Goal: Transaction & Acquisition: Purchase product/service

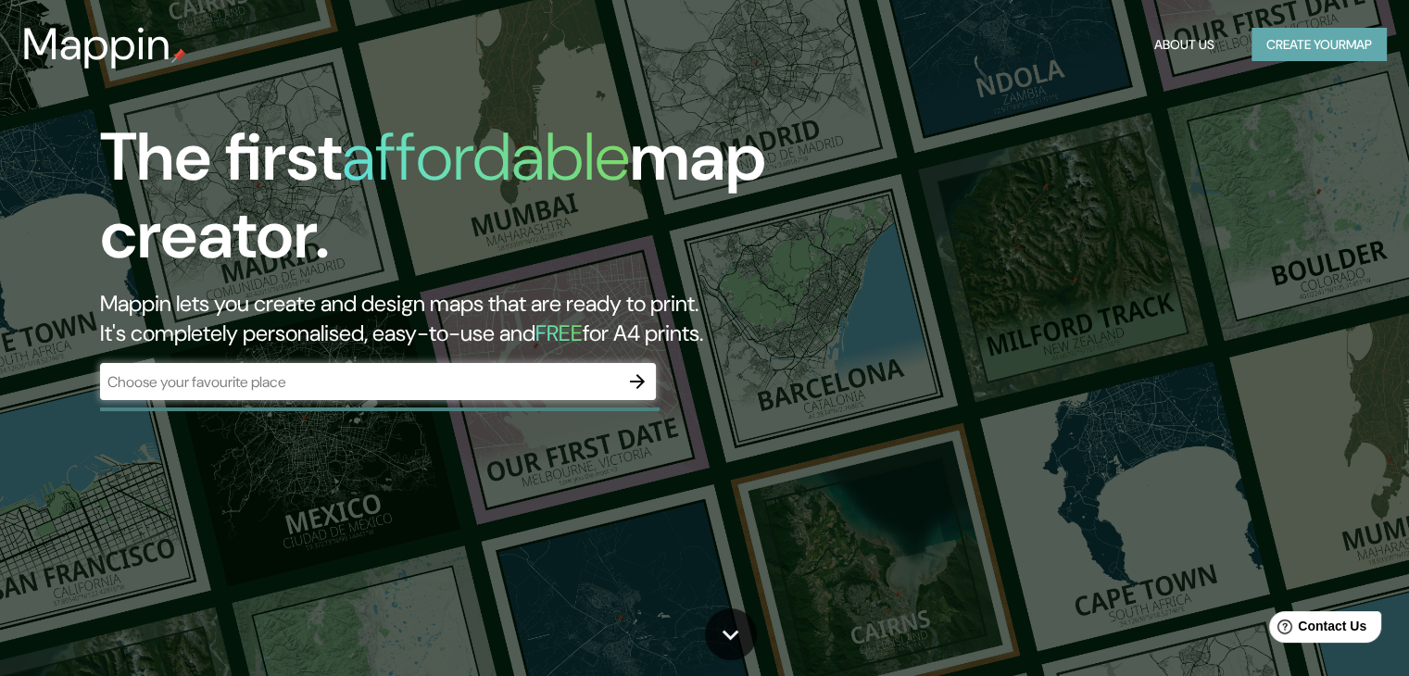
click at [1305, 38] on button "Create your map" at bounding box center [1319, 45] width 135 height 34
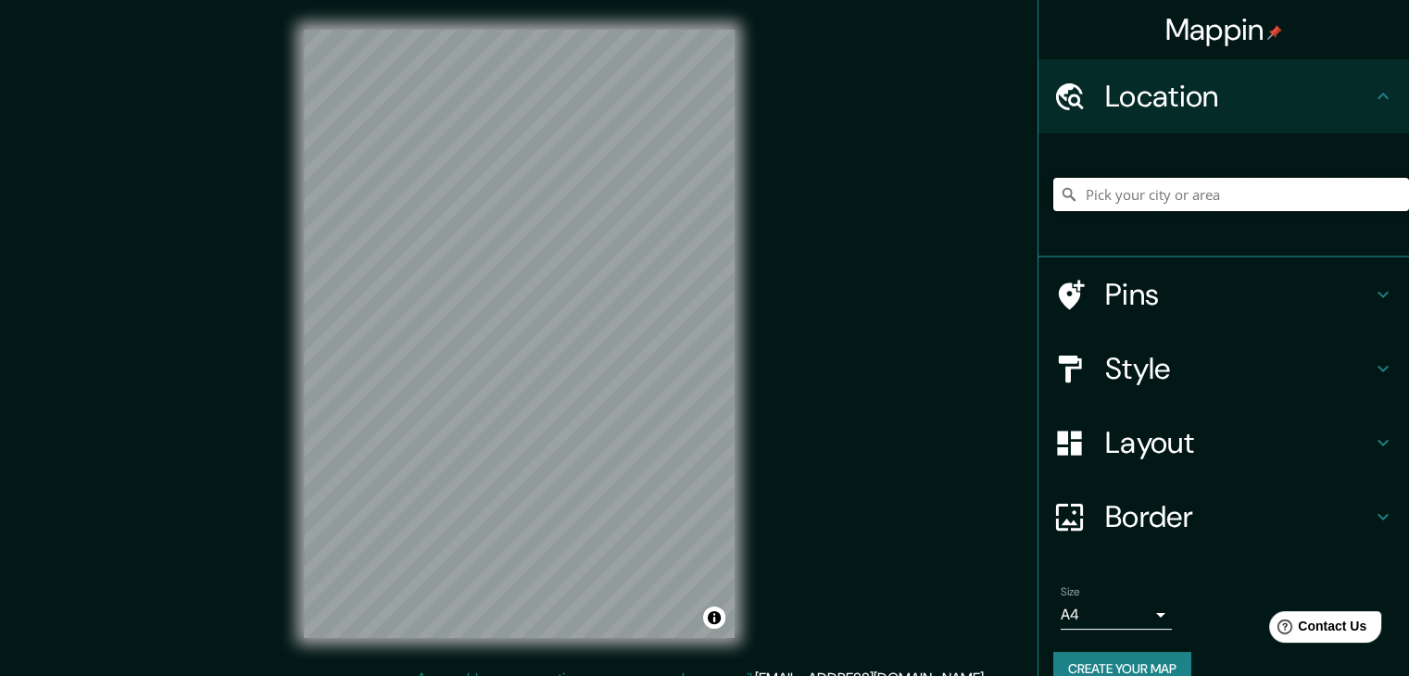
click at [1252, 190] on input "Pick your city or area" at bounding box center [1232, 194] width 356 height 33
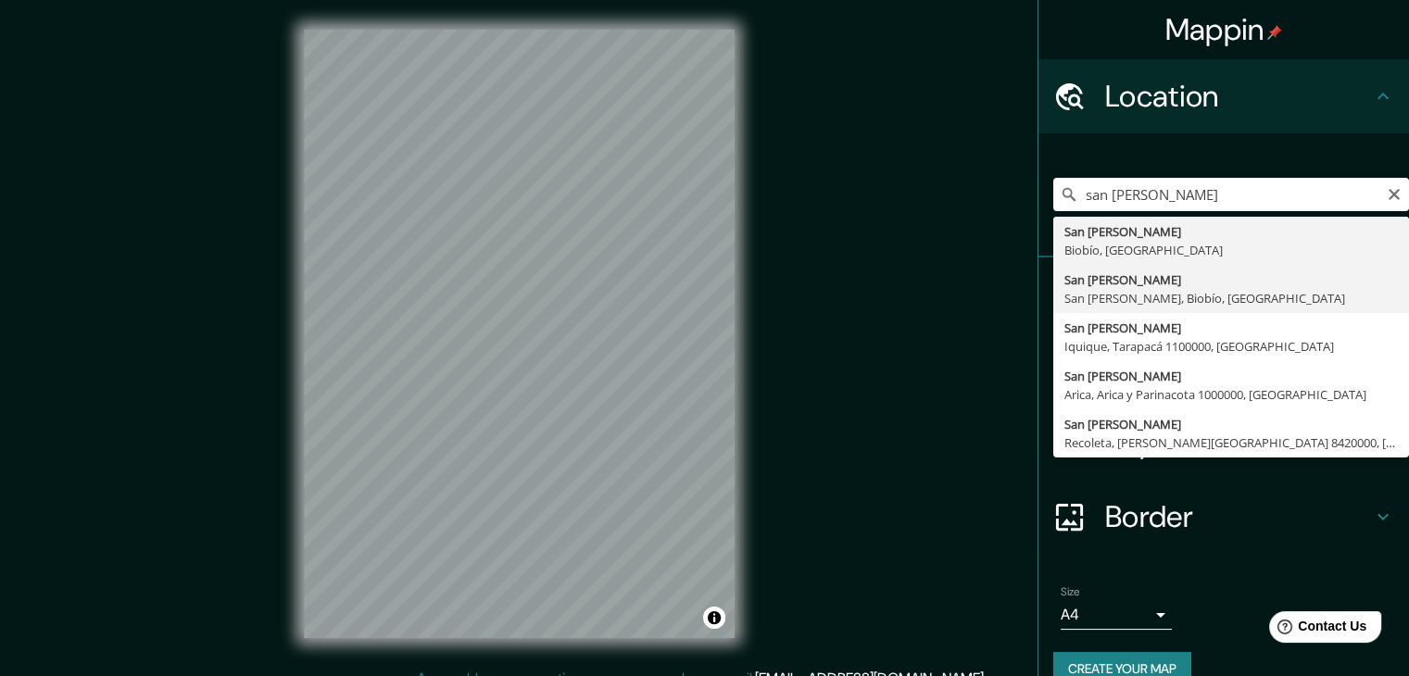
type input "San [PERSON_NAME], [GEOGRAPHIC_DATA][PERSON_NAME], [GEOGRAPHIC_DATA], [GEOGRAPH…"
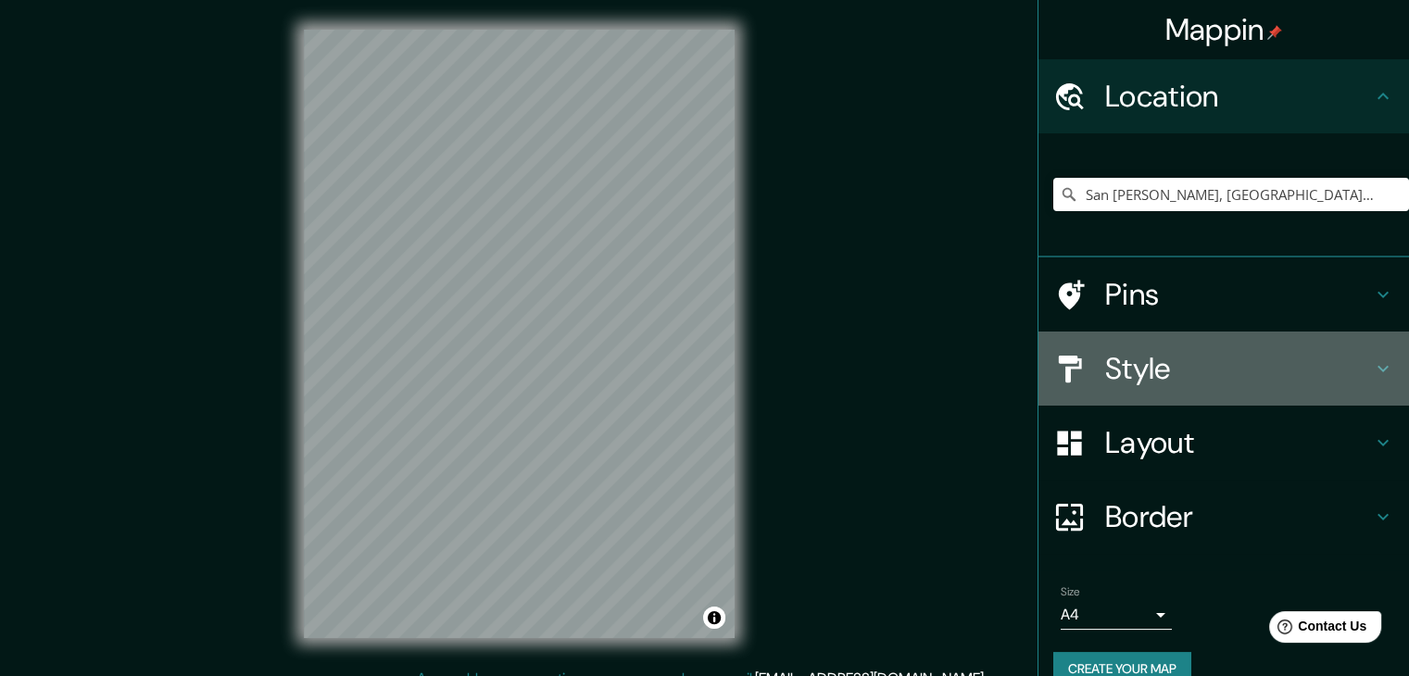
click at [1156, 379] on h4 "Style" at bounding box center [1238, 368] width 267 height 37
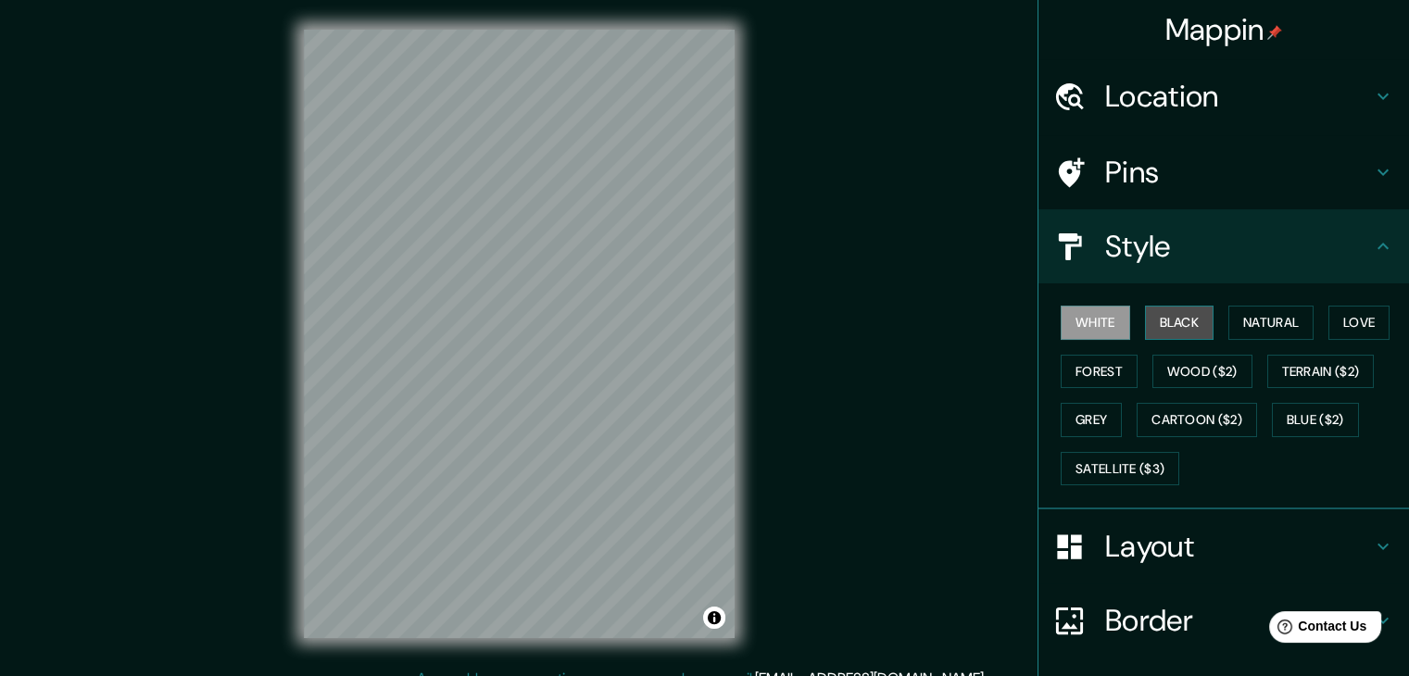
click at [1195, 316] on button "Black" at bounding box center [1179, 323] width 69 height 34
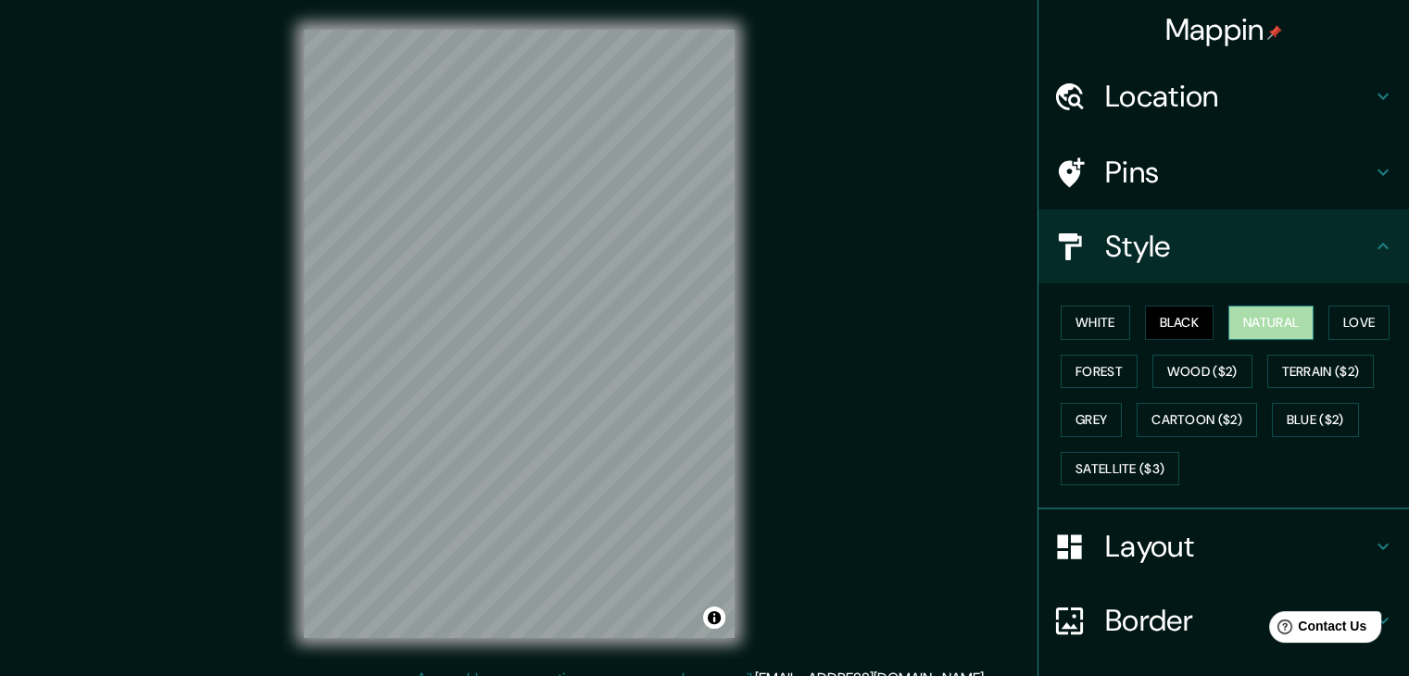
click at [1229, 318] on button "Natural" at bounding box center [1271, 323] width 85 height 34
click at [1332, 324] on button "Love" at bounding box center [1359, 323] width 61 height 34
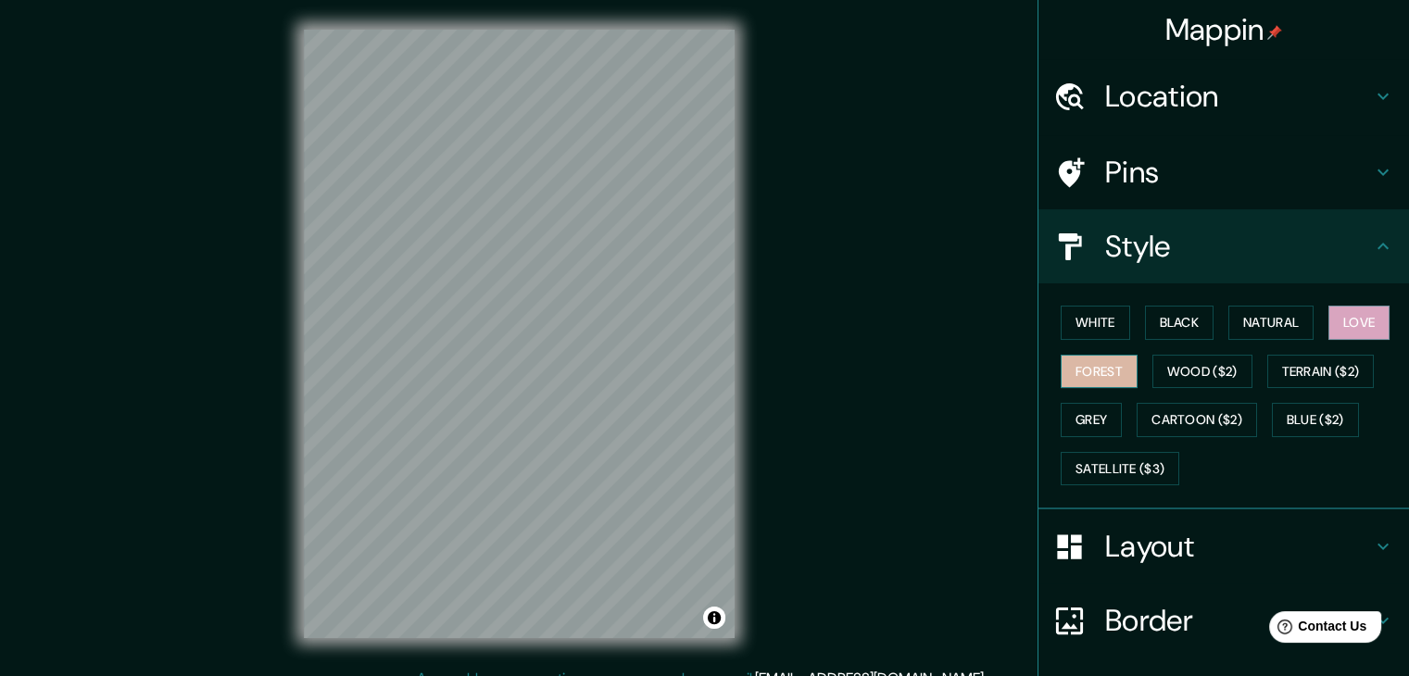
click at [1101, 367] on button "Forest" at bounding box center [1099, 372] width 77 height 34
click at [1174, 368] on button "Wood ($2)" at bounding box center [1203, 372] width 100 height 34
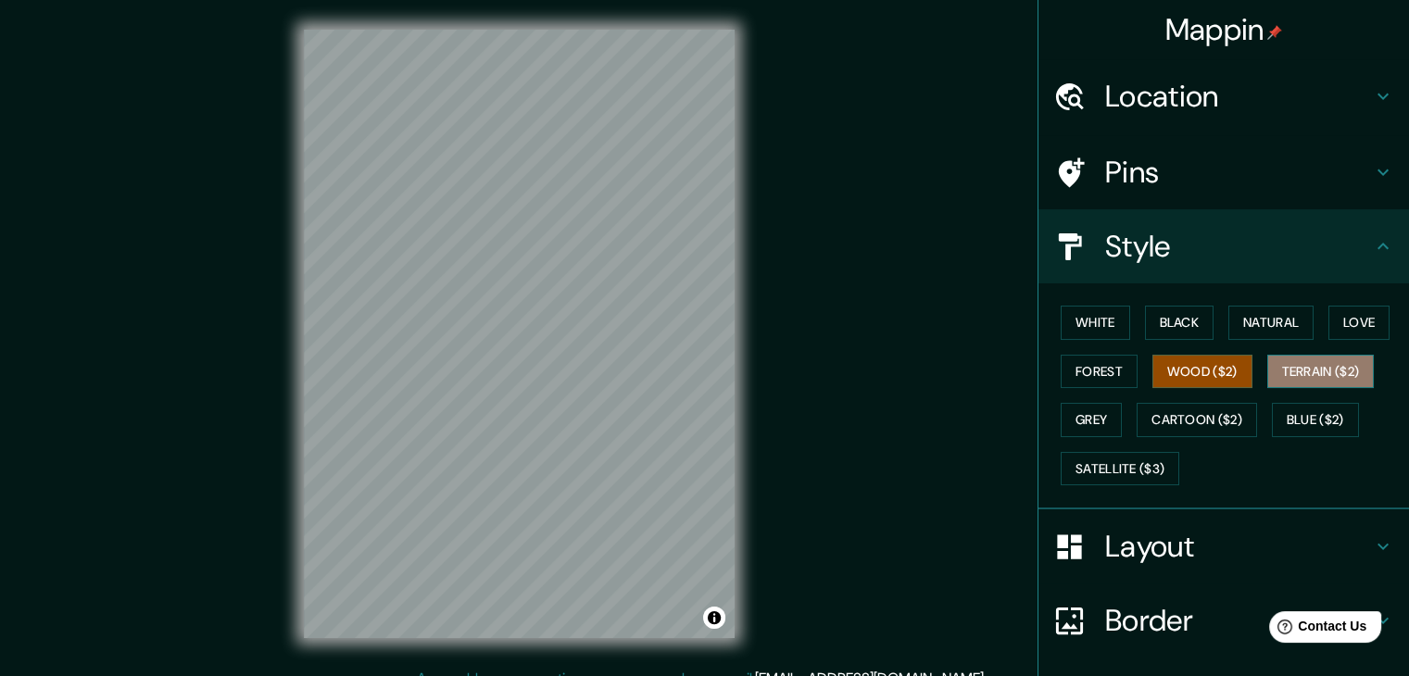
click at [1306, 372] on button "Terrain ($2)" at bounding box center [1321, 372] width 107 height 34
click at [1064, 418] on button "Grey" at bounding box center [1091, 420] width 61 height 34
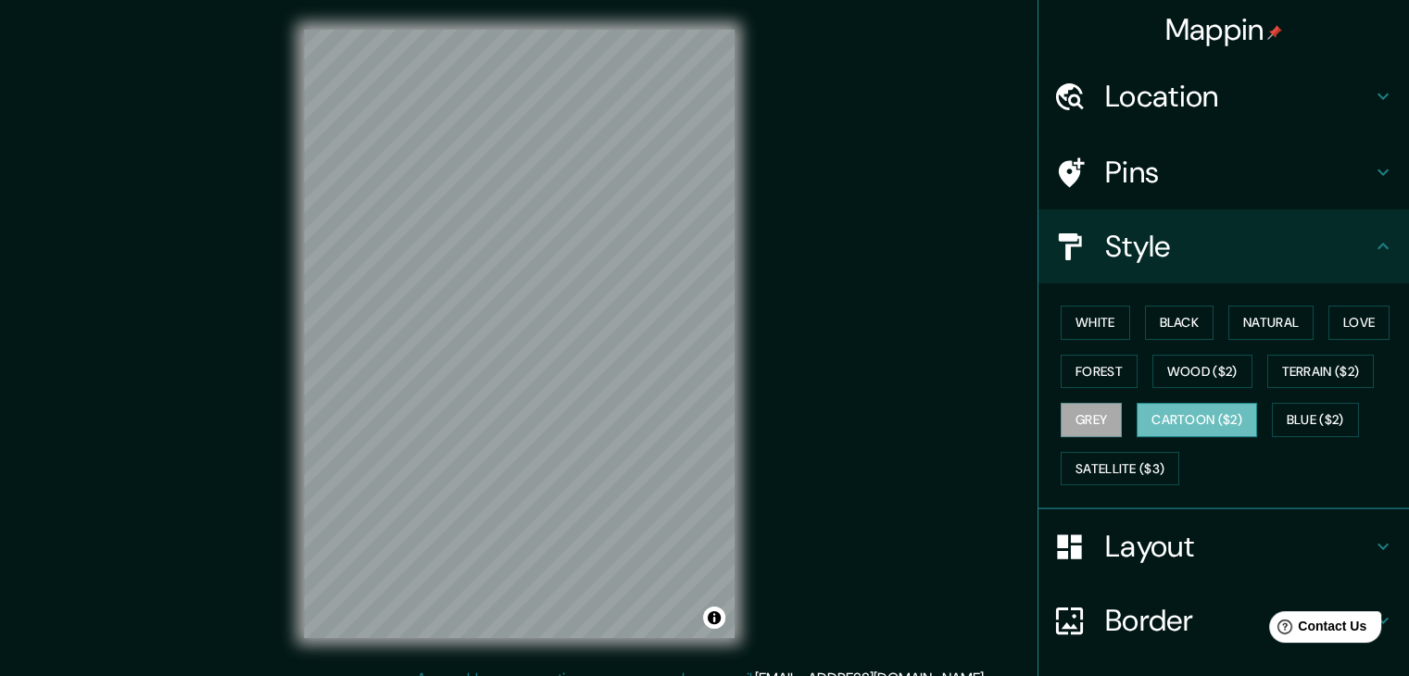
click at [1171, 422] on button "Cartoon ($2)" at bounding box center [1197, 420] width 120 height 34
click at [1282, 412] on button "Blue ($2)" at bounding box center [1315, 420] width 87 height 34
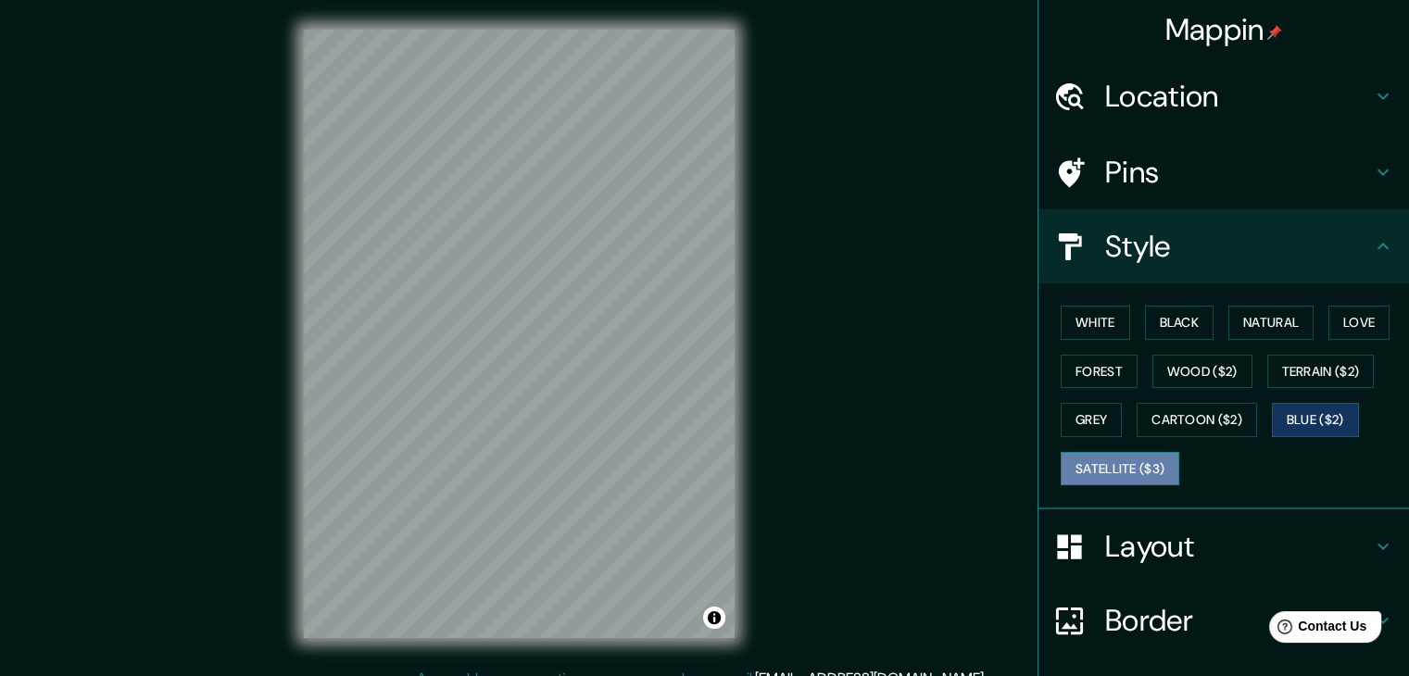
click at [1079, 471] on button "Satellite ($3)" at bounding box center [1120, 469] width 119 height 34
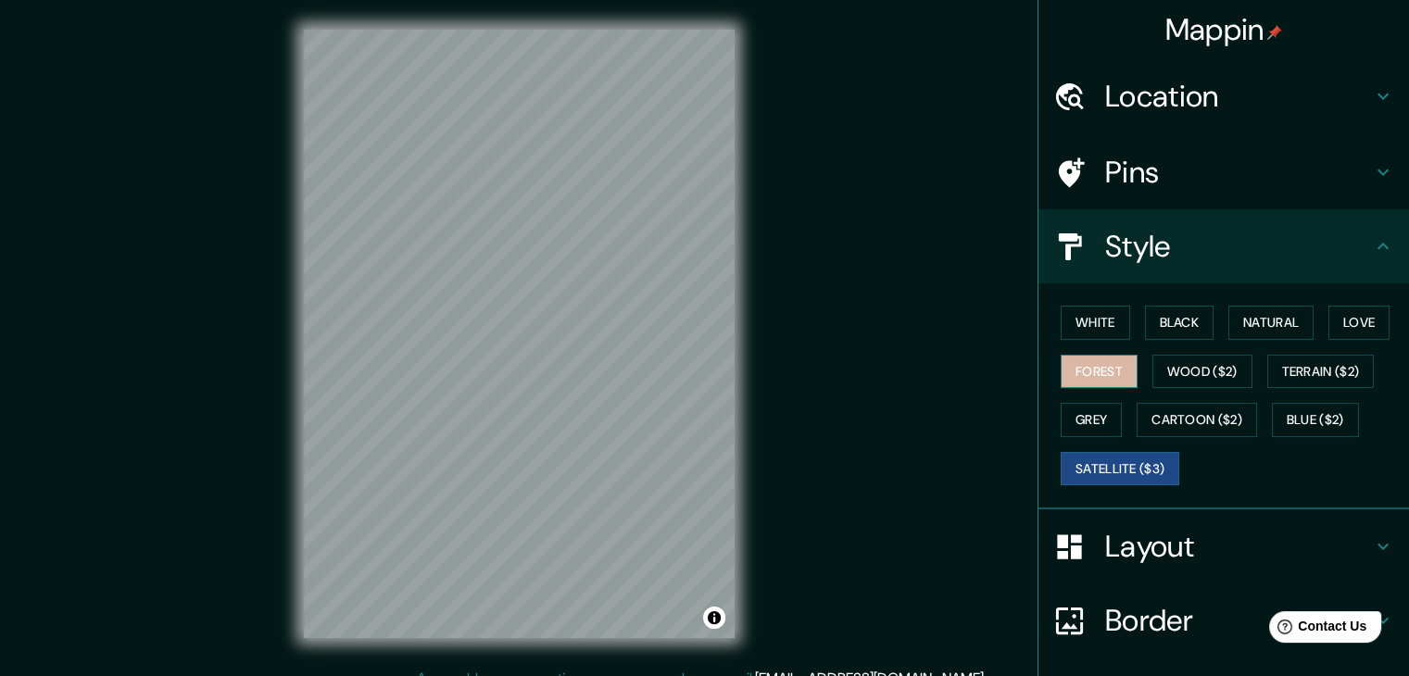
click at [1091, 368] on button "Forest" at bounding box center [1099, 372] width 77 height 34
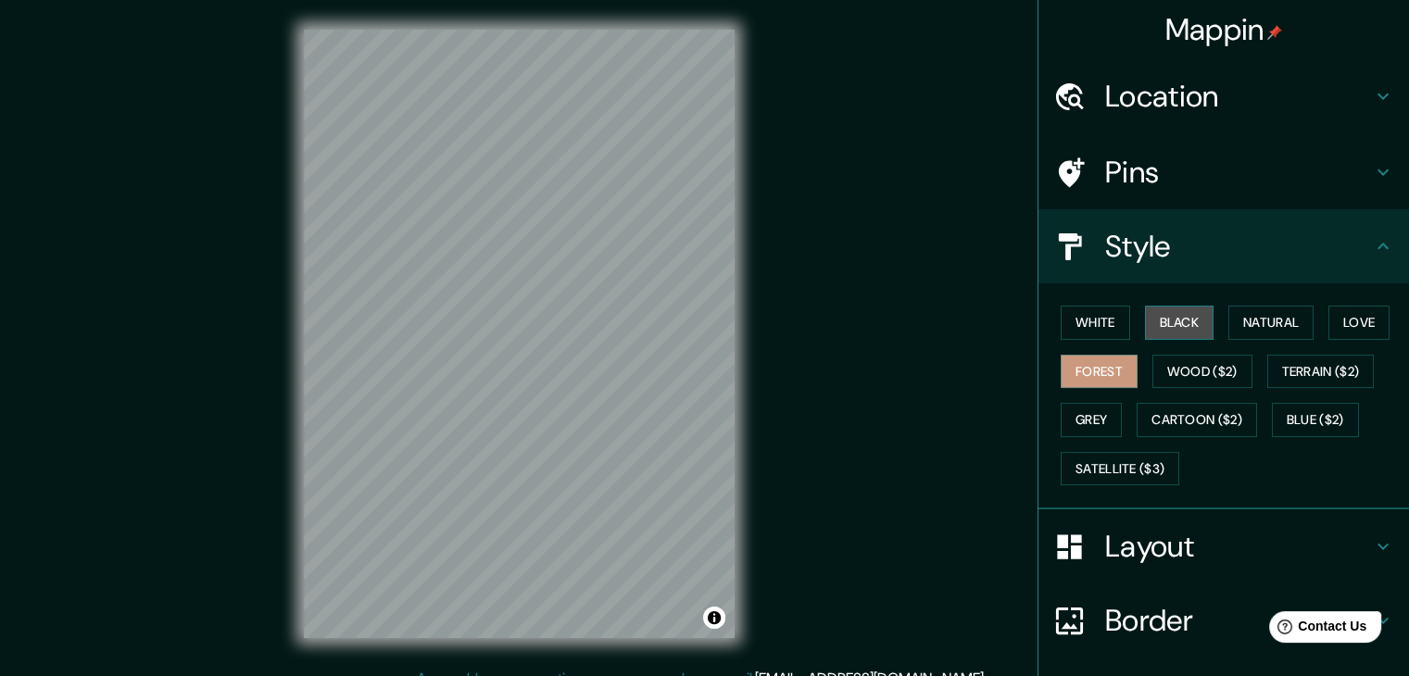
click at [1186, 323] on button "Black" at bounding box center [1179, 323] width 69 height 34
click at [1090, 322] on button "White" at bounding box center [1095, 323] width 69 height 34
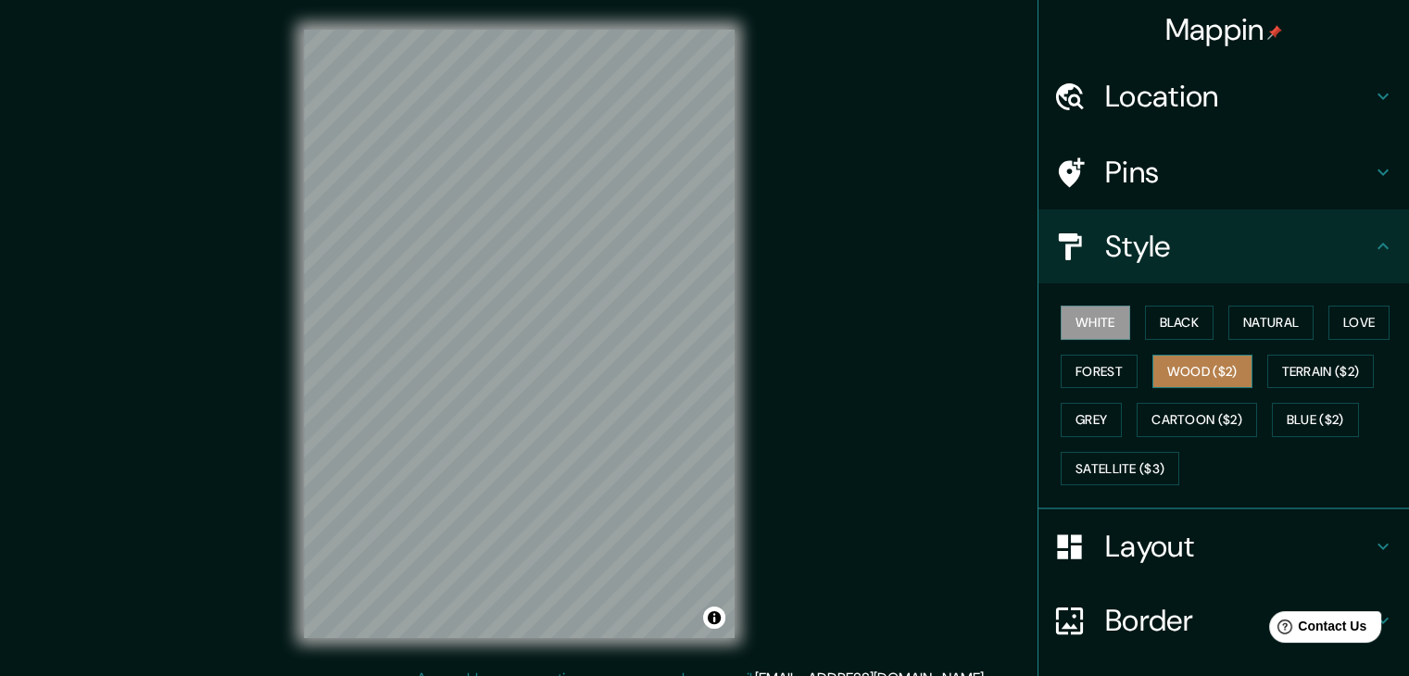
click at [1168, 378] on button "Wood ($2)" at bounding box center [1203, 372] width 100 height 34
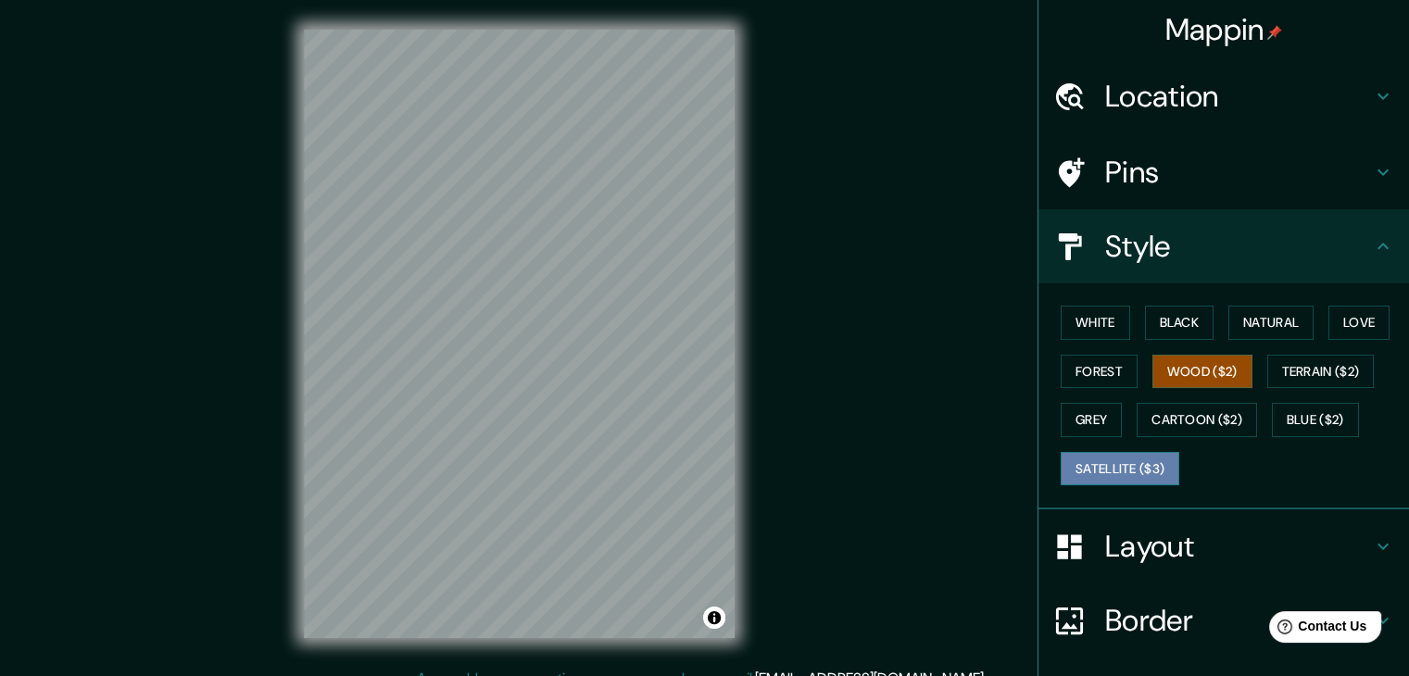
click at [1108, 461] on button "Satellite ($3)" at bounding box center [1120, 469] width 119 height 34
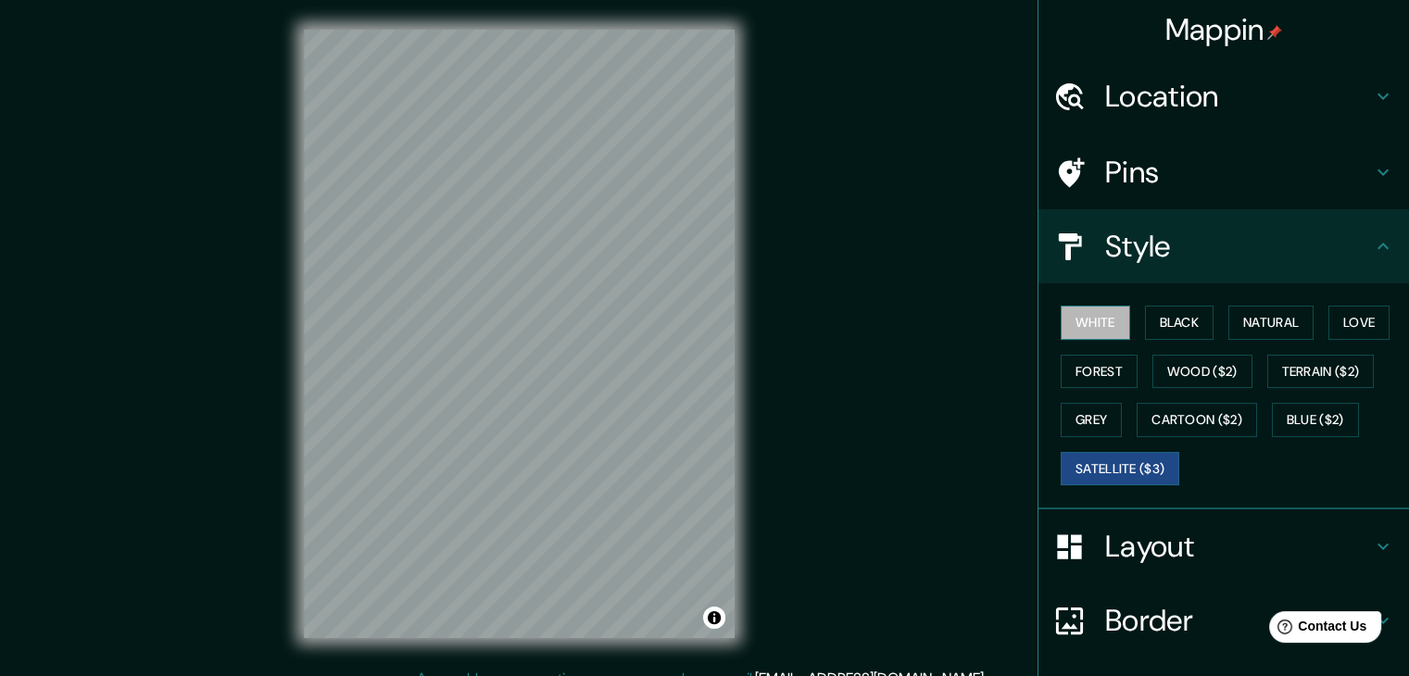
click at [1071, 309] on button "White" at bounding box center [1095, 323] width 69 height 34
click at [1190, 334] on button "Black" at bounding box center [1179, 323] width 69 height 34
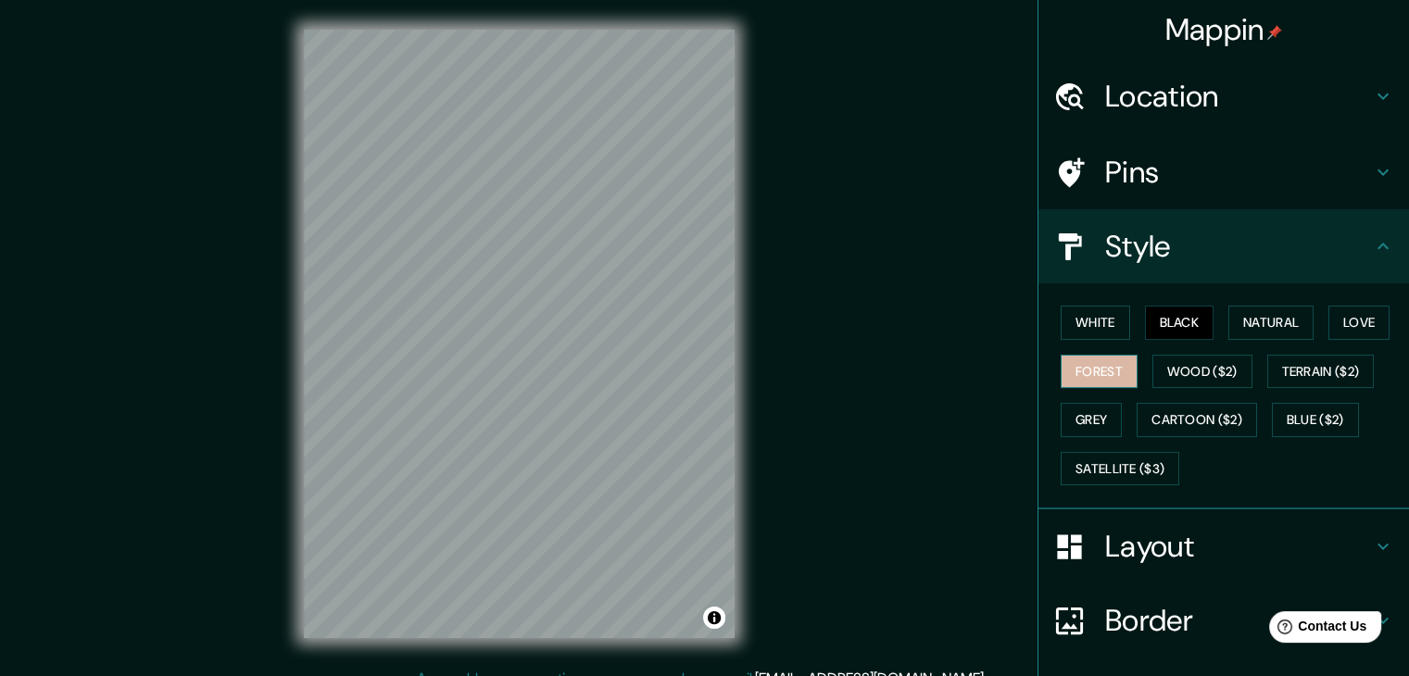
click at [1097, 379] on button "Forest" at bounding box center [1099, 372] width 77 height 34
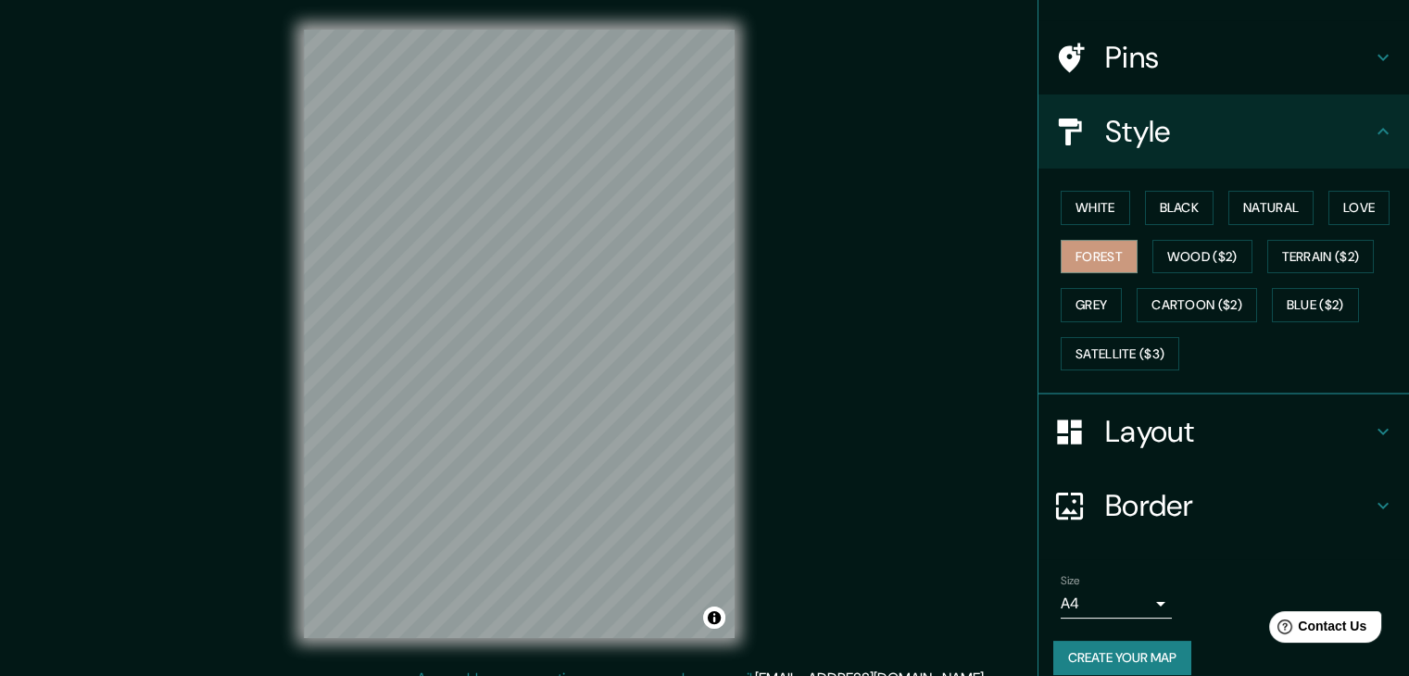
scroll to position [119, 0]
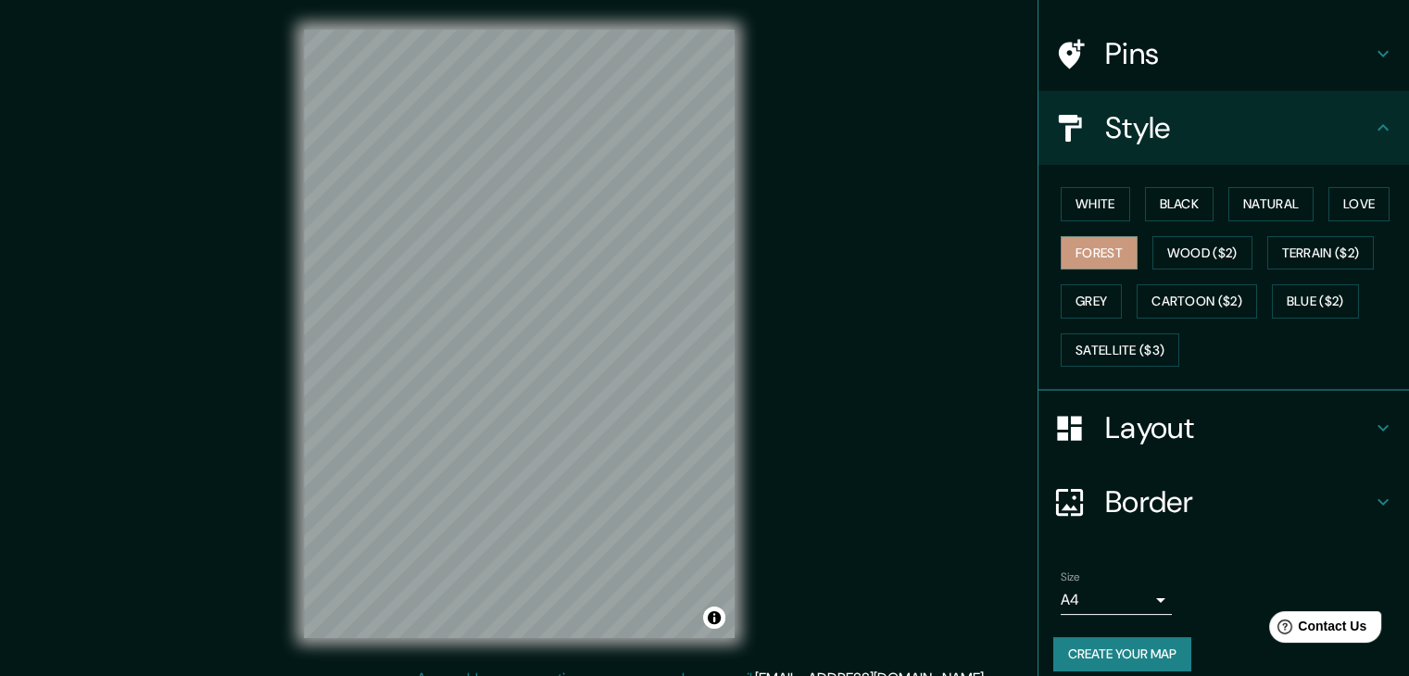
click at [1144, 507] on h4 "Border" at bounding box center [1238, 502] width 267 height 37
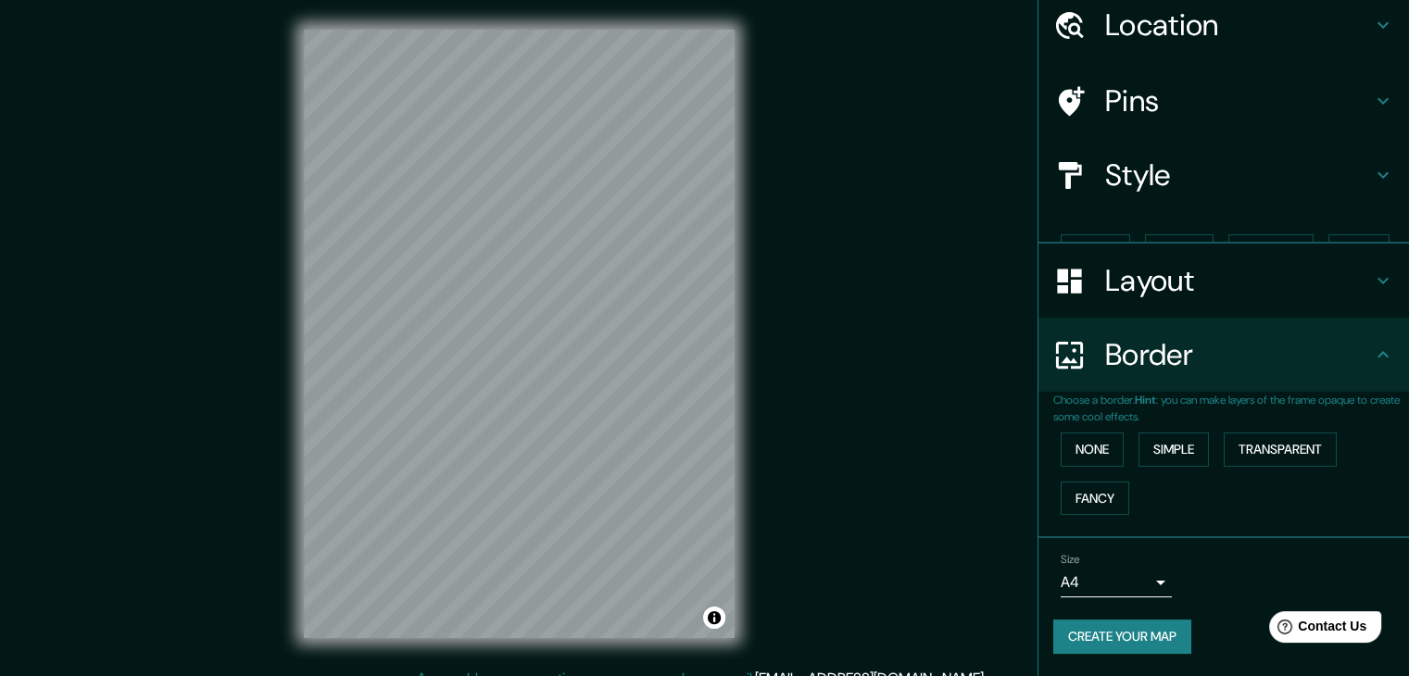
scroll to position [39, 0]
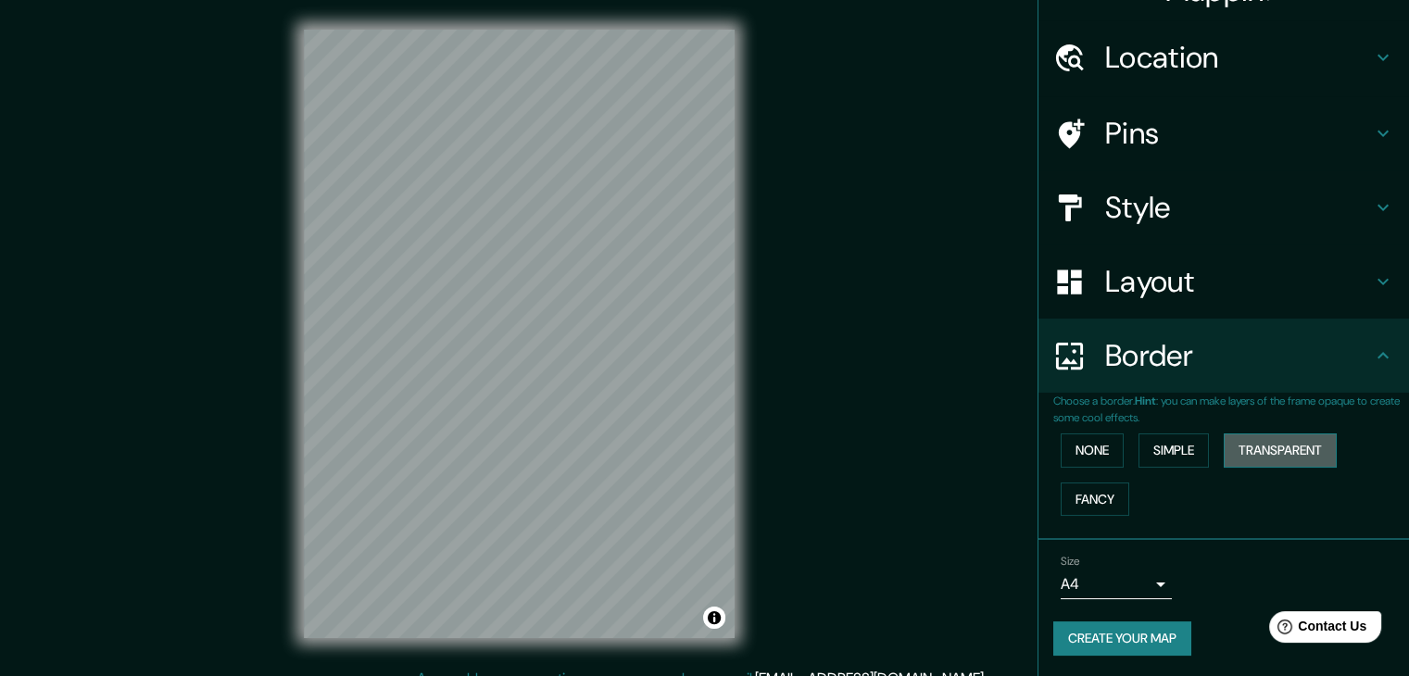
click at [1246, 458] on button "Transparent" at bounding box center [1280, 451] width 113 height 34
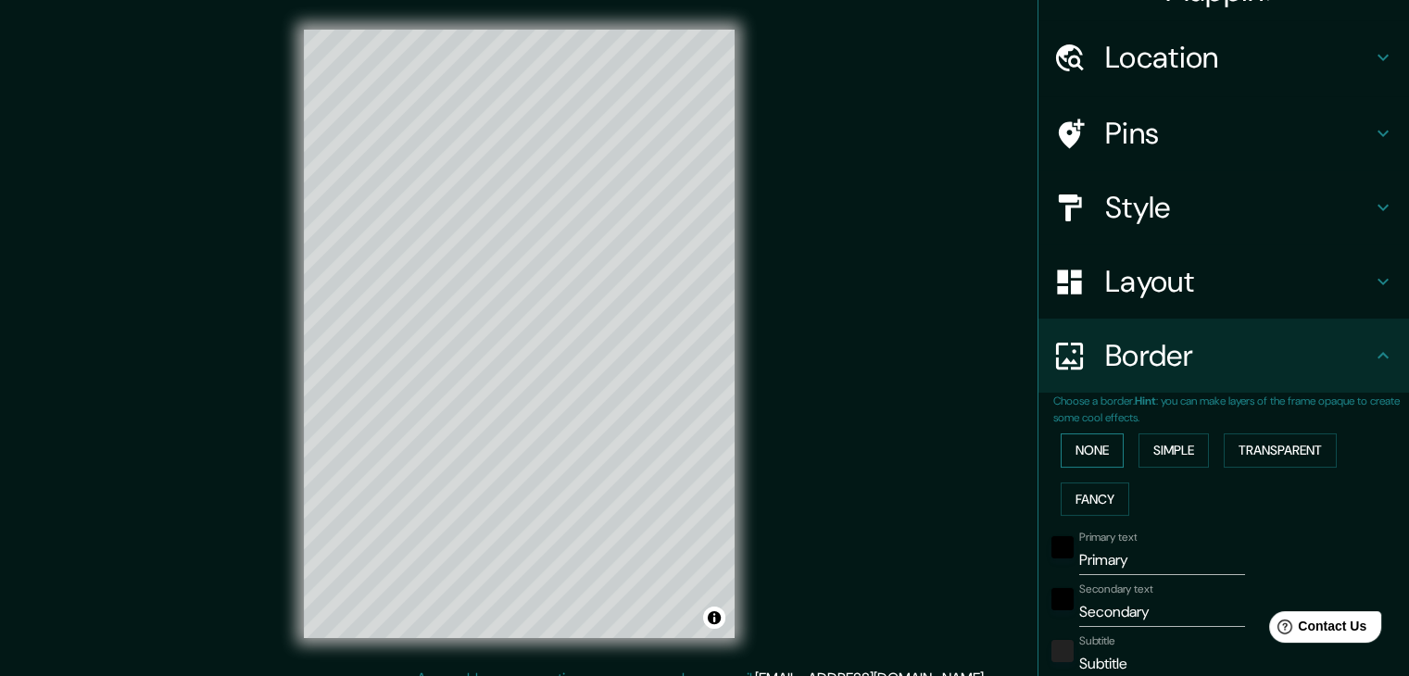
click at [1100, 447] on button "None" at bounding box center [1092, 451] width 63 height 34
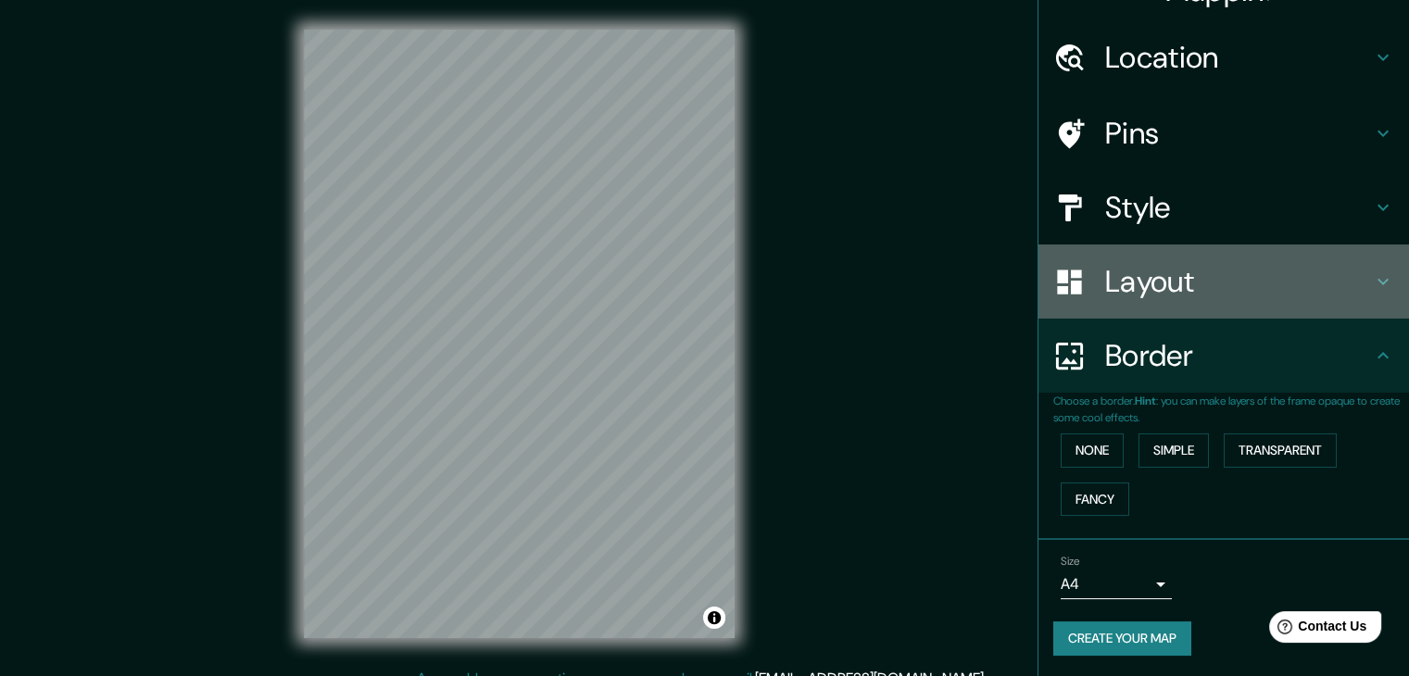
click at [1227, 303] on div "Layout" at bounding box center [1224, 282] width 371 height 74
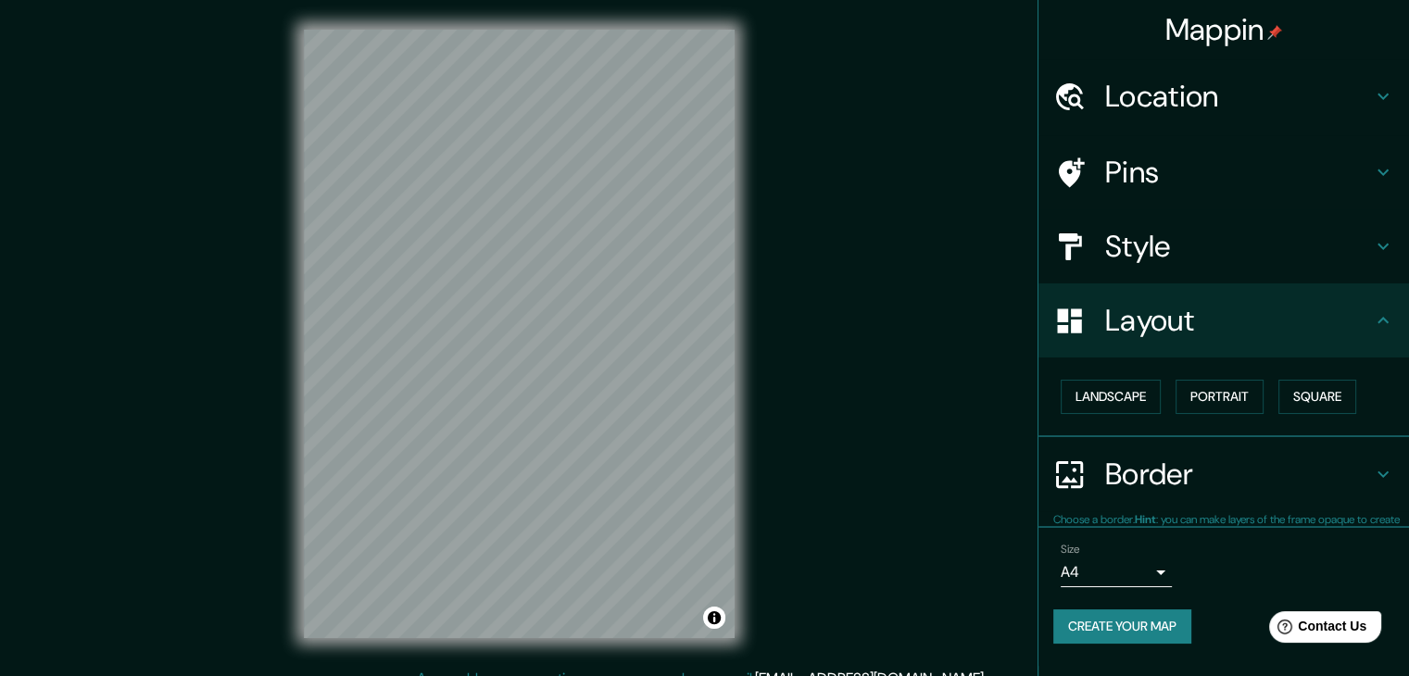
scroll to position [0, 0]
click at [1226, 393] on button "Portrait" at bounding box center [1220, 397] width 88 height 34
click at [1316, 398] on button "Square" at bounding box center [1318, 397] width 78 height 34
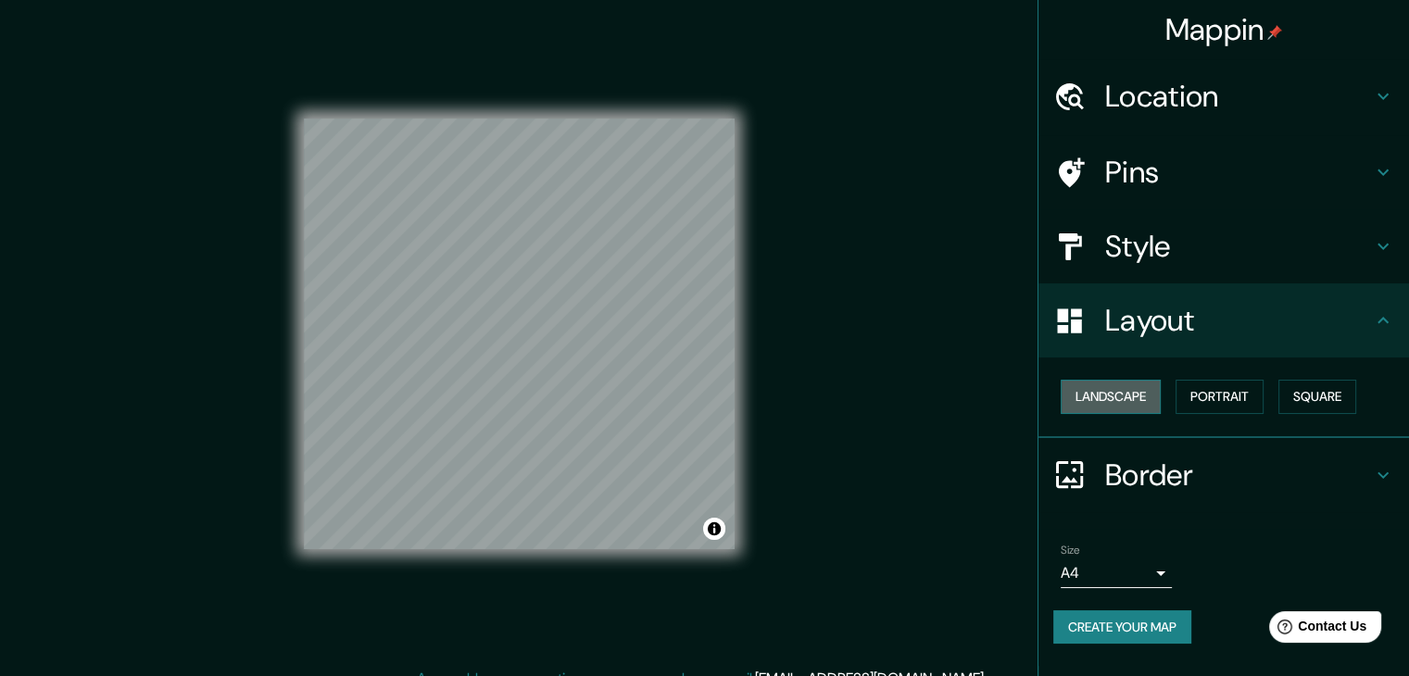
click at [1103, 401] on button "Landscape" at bounding box center [1111, 397] width 100 height 34
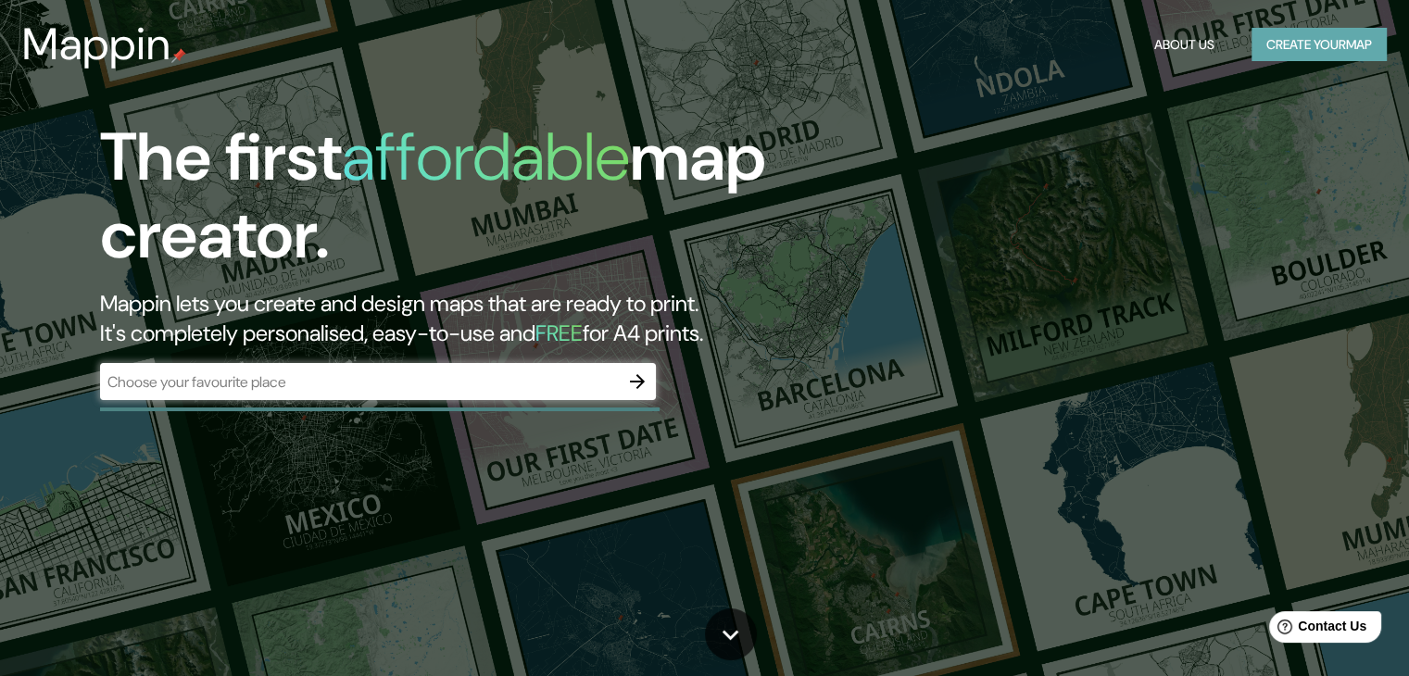
click at [1296, 51] on button "Create your map" at bounding box center [1319, 45] width 135 height 34
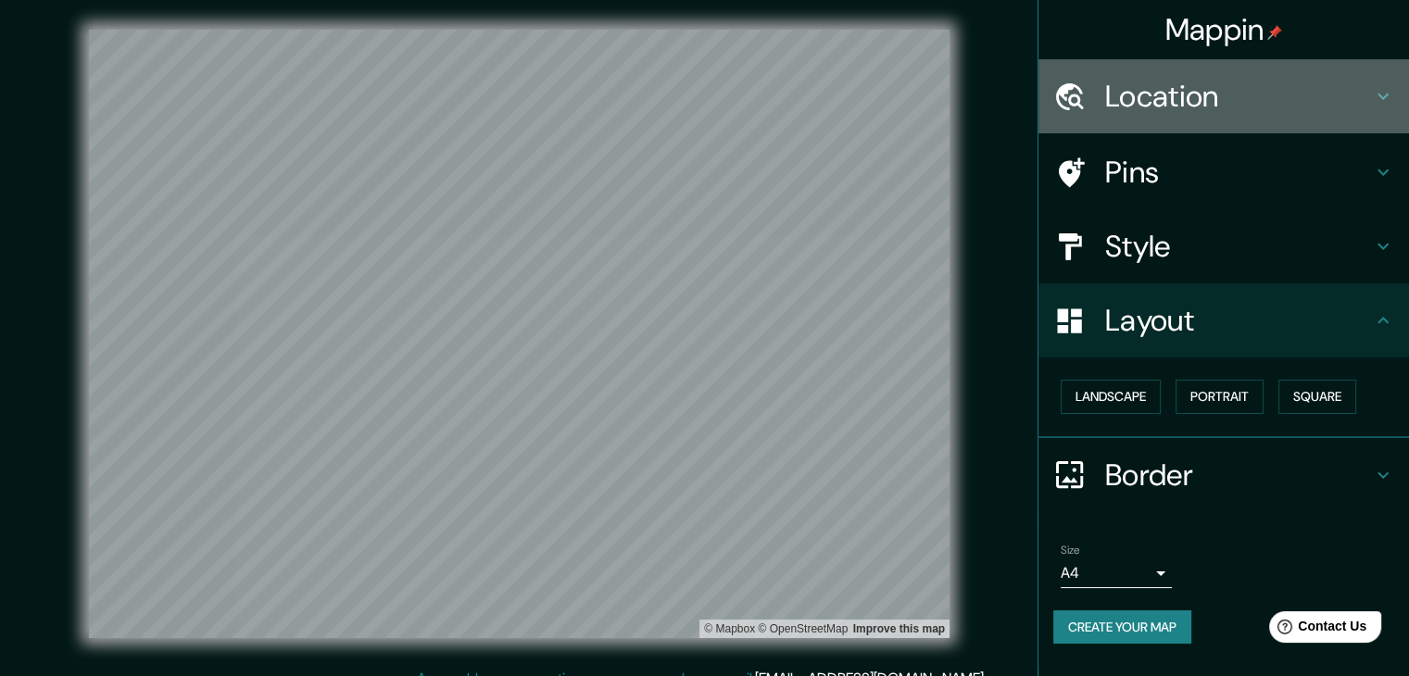
click at [1210, 100] on h4 "Location" at bounding box center [1238, 96] width 267 height 37
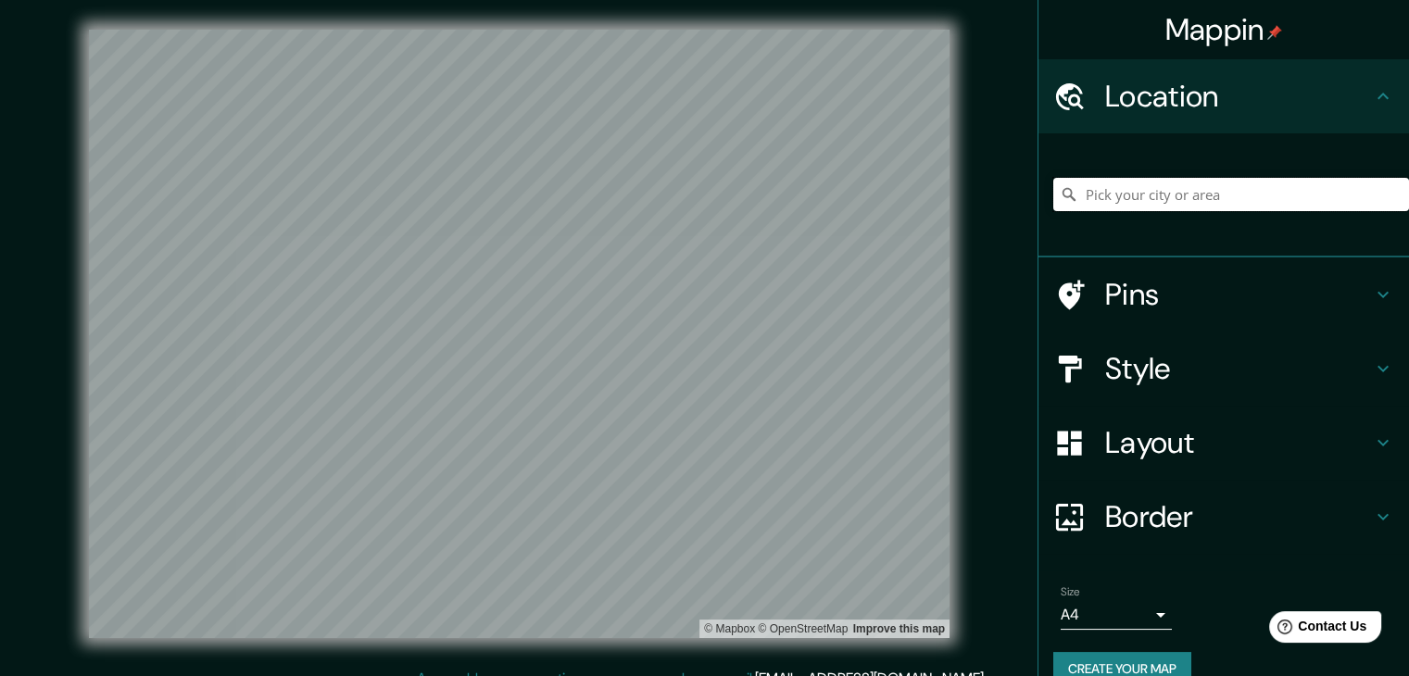
click at [1187, 192] on input "Pick your city or area" at bounding box center [1232, 194] width 356 height 33
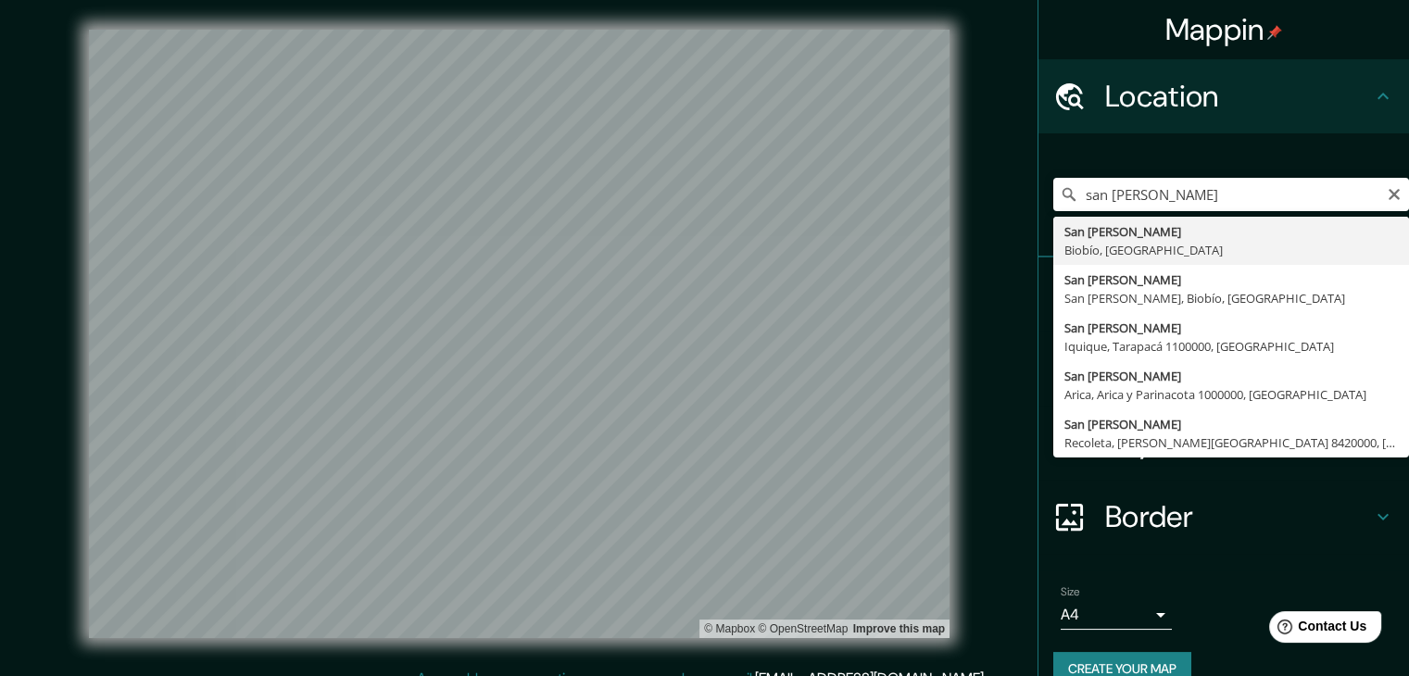
type input "San [PERSON_NAME], Biobío, [GEOGRAPHIC_DATA]"
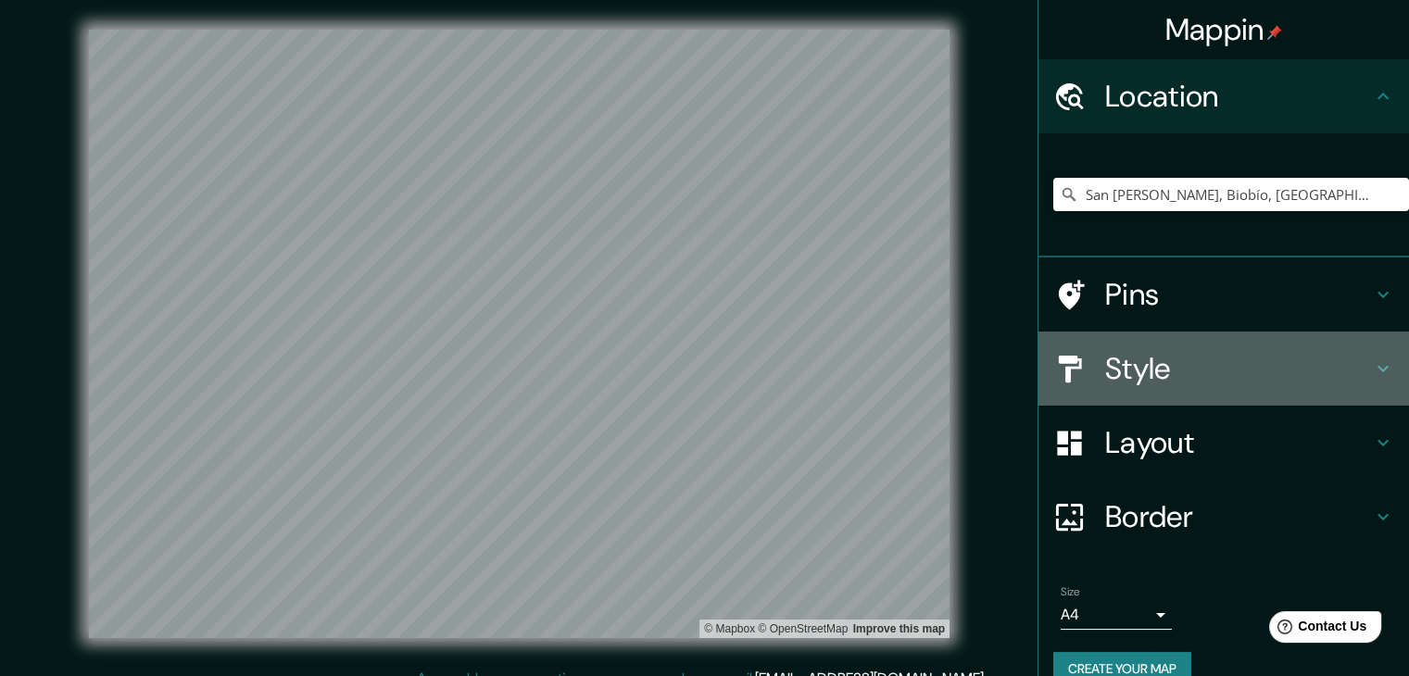
click at [1195, 364] on h4 "Style" at bounding box center [1238, 368] width 267 height 37
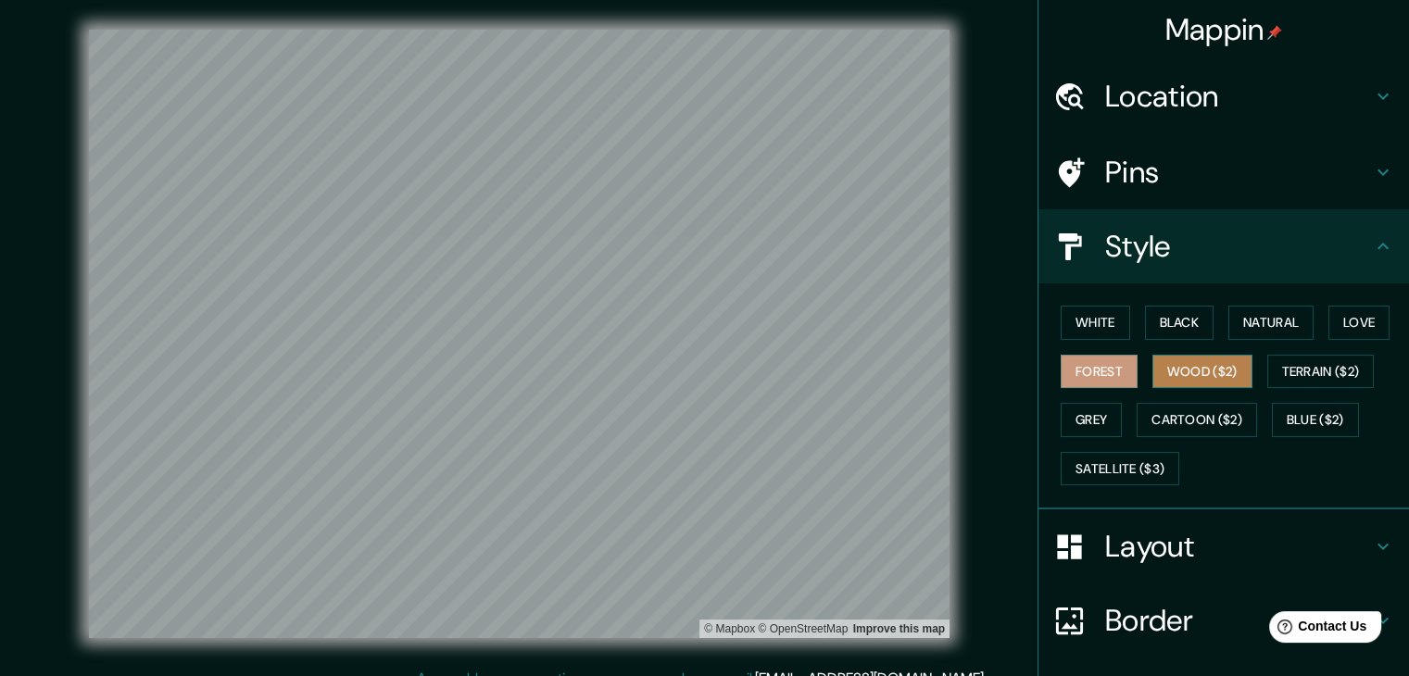
click at [1166, 377] on button "Wood ($2)" at bounding box center [1203, 372] width 100 height 34
click at [1189, 327] on button "Black" at bounding box center [1179, 323] width 69 height 34
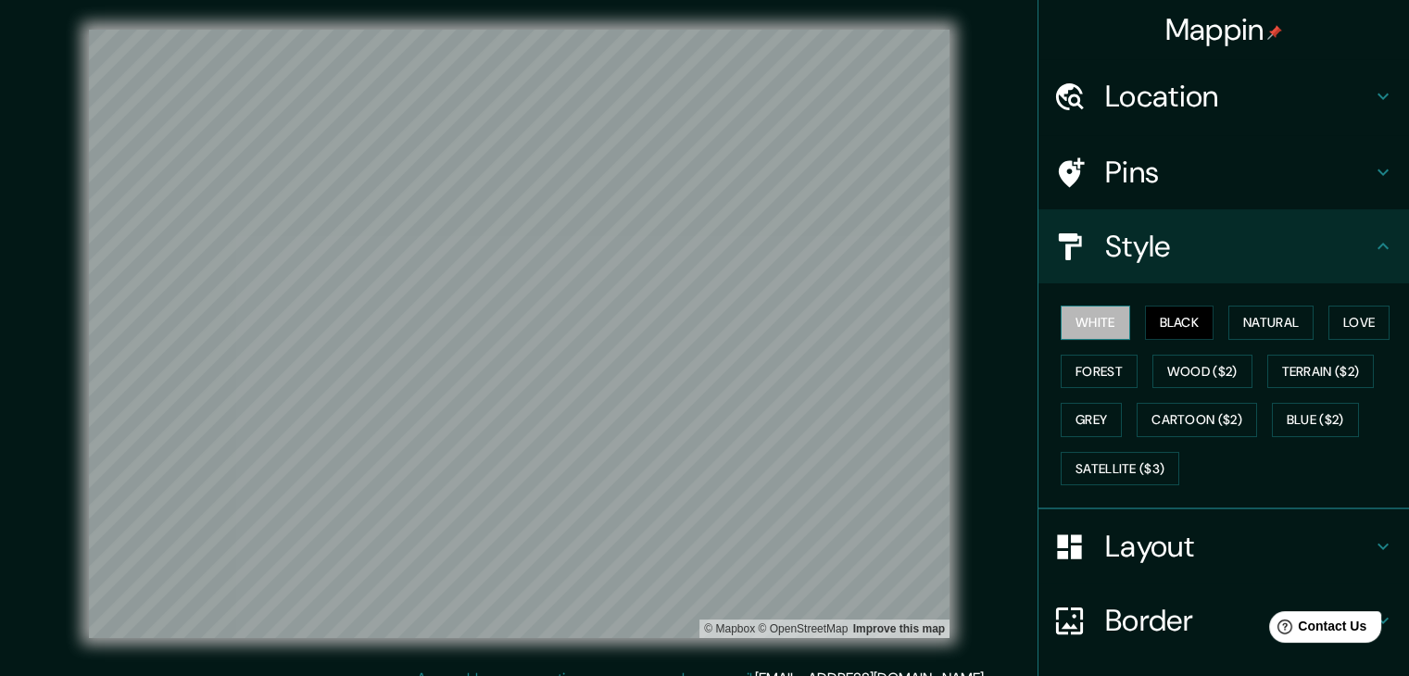
click at [1086, 330] on button "White" at bounding box center [1095, 323] width 69 height 34
click at [1145, 320] on button "Black" at bounding box center [1179, 323] width 69 height 34
click at [1300, 357] on button "Terrain ($2)" at bounding box center [1321, 372] width 107 height 34
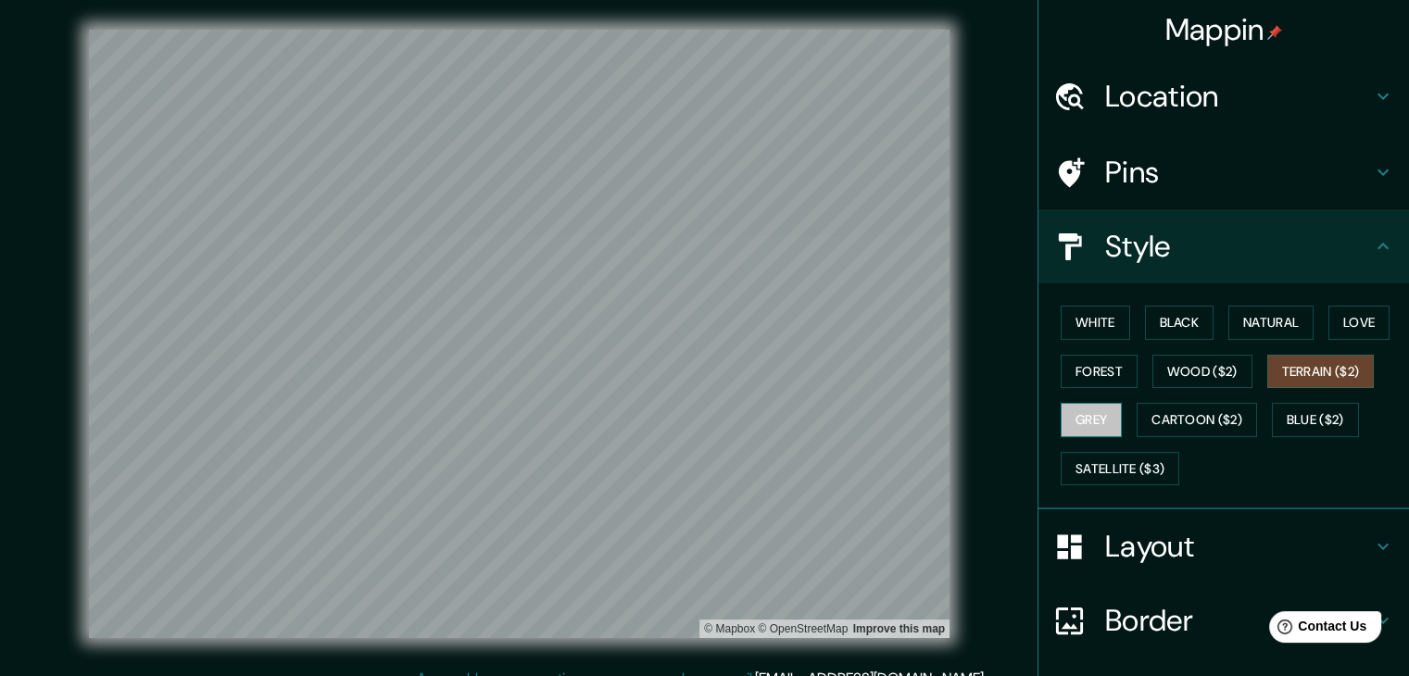
click at [1098, 412] on button "Grey" at bounding box center [1091, 420] width 61 height 34
click at [1294, 316] on button "Natural" at bounding box center [1271, 323] width 85 height 34
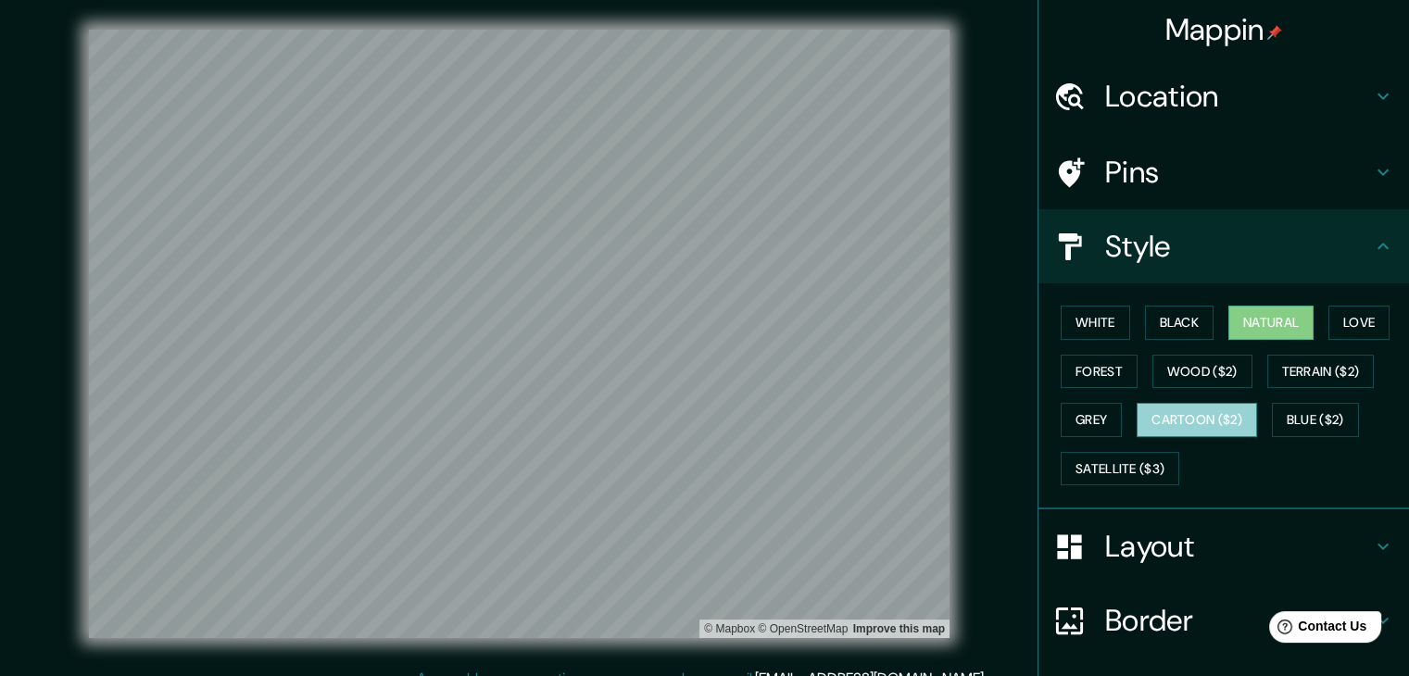
click at [1220, 416] on button "Cartoon ($2)" at bounding box center [1197, 420] width 120 height 34
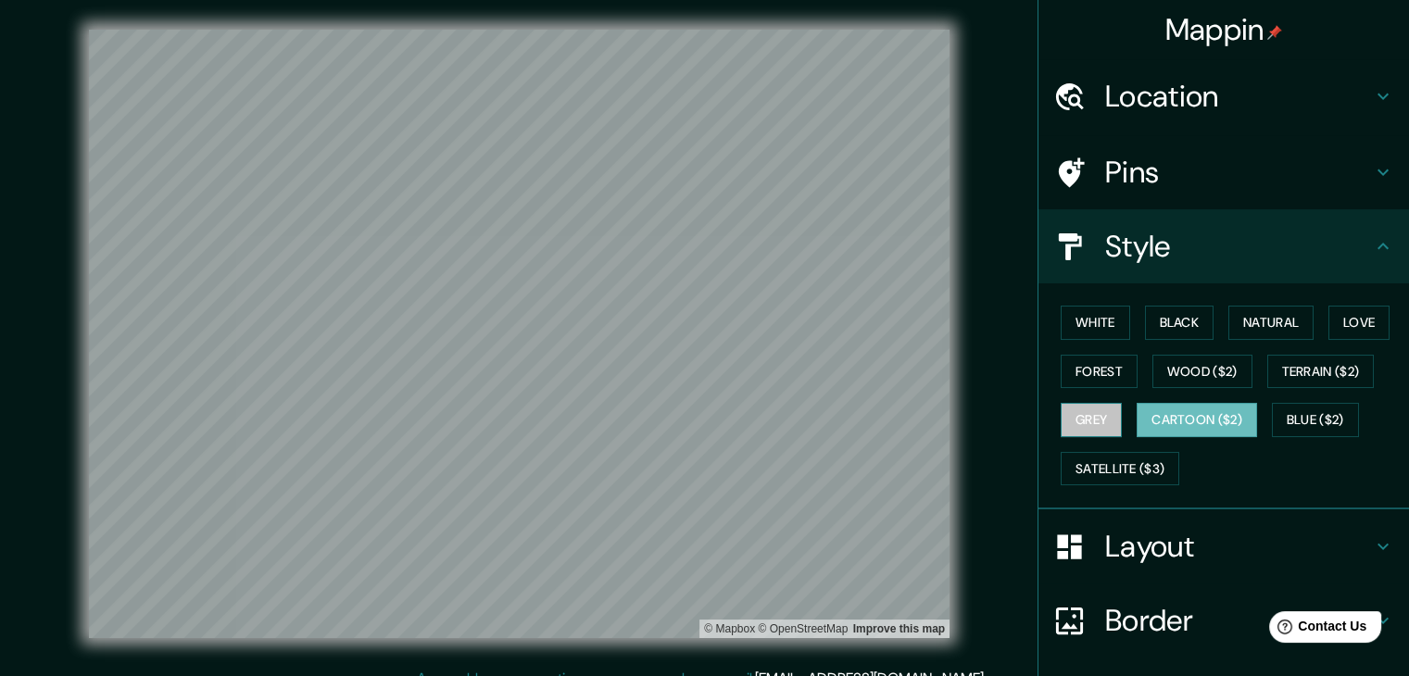
click at [1101, 431] on button "Grey" at bounding box center [1091, 420] width 61 height 34
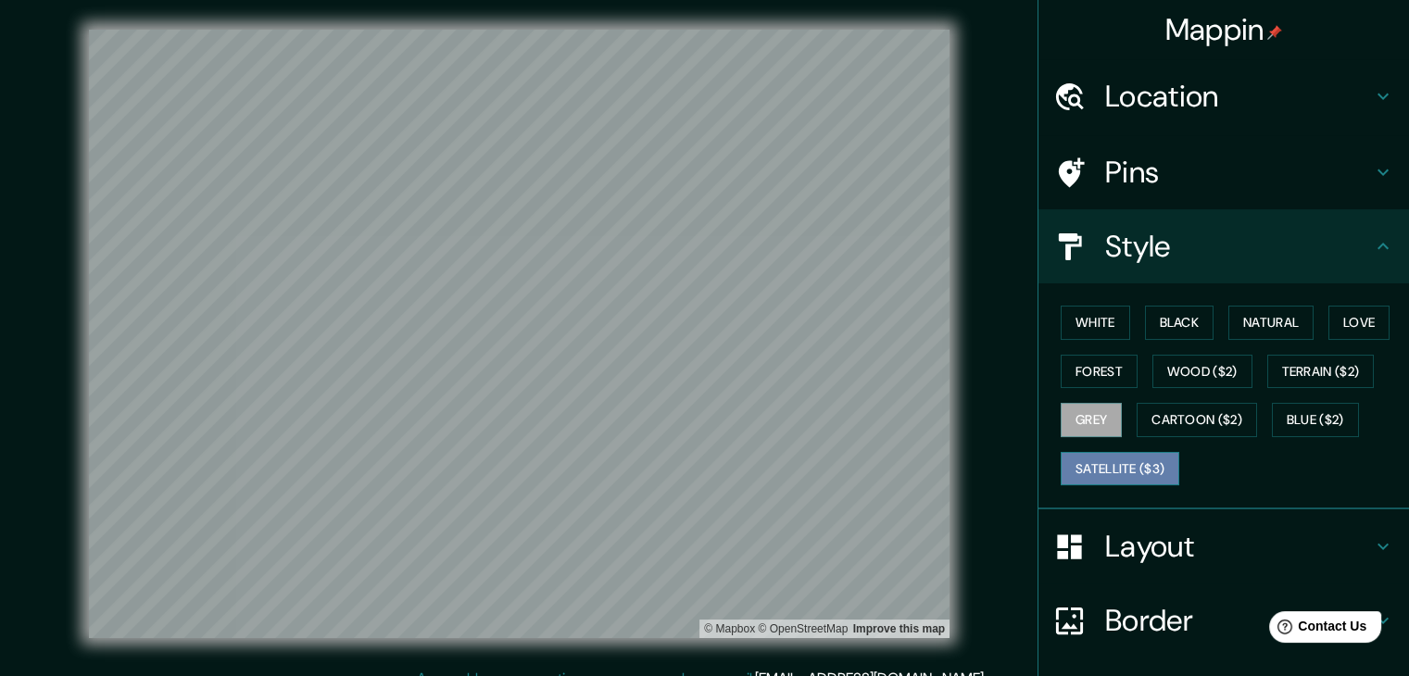
click at [1150, 479] on button "Satellite ($3)" at bounding box center [1120, 469] width 119 height 34
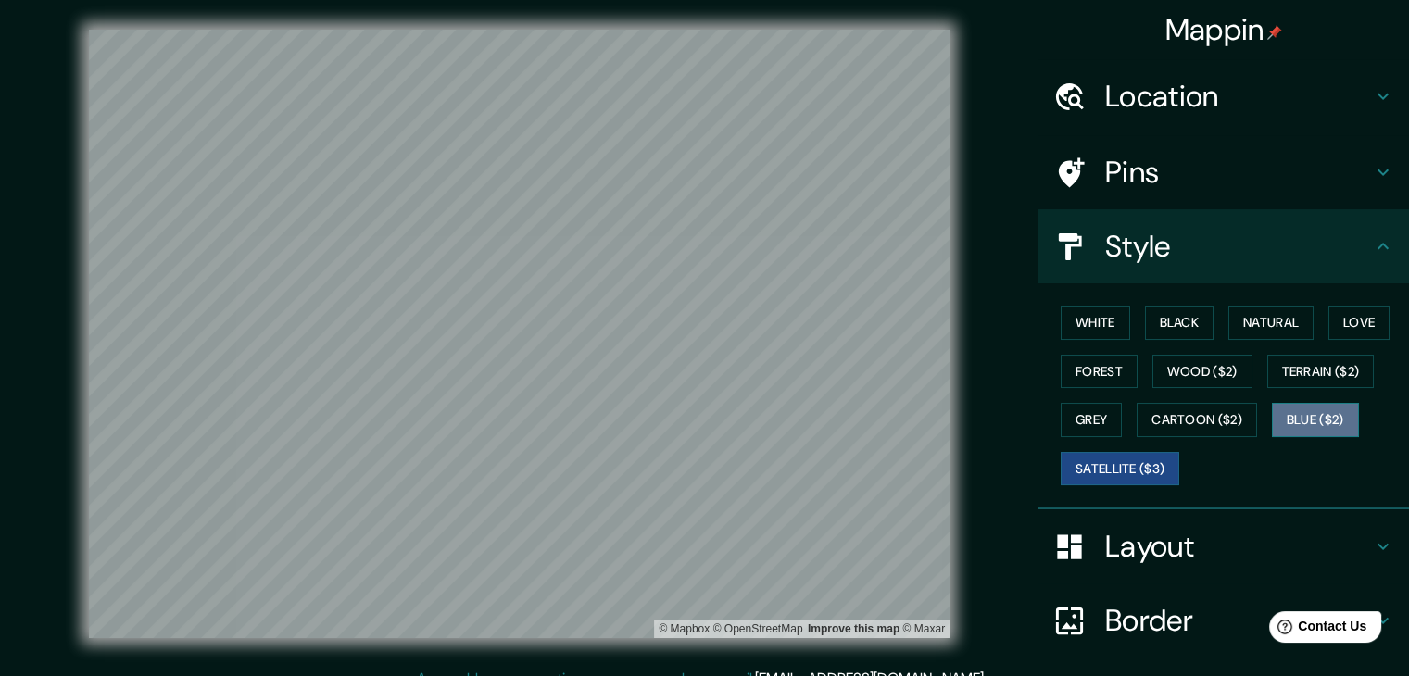
click at [1311, 430] on button "Blue ($2)" at bounding box center [1315, 420] width 87 height 34
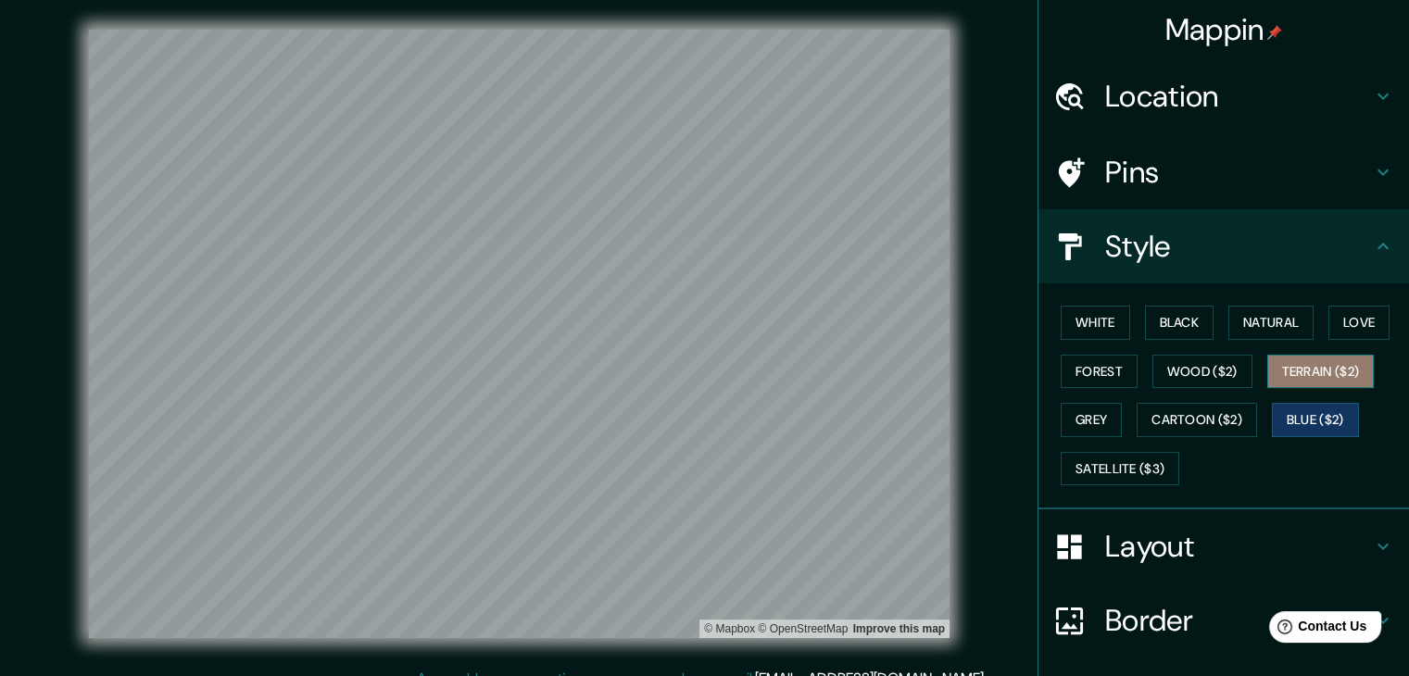
click at [1313, 372] on button "Terrain ($2)" at bounding box center [1321, 372] width 107 height 34
click at [1332, 325] on button "Love" at bounding box center [1359, 323] width 61 height 34
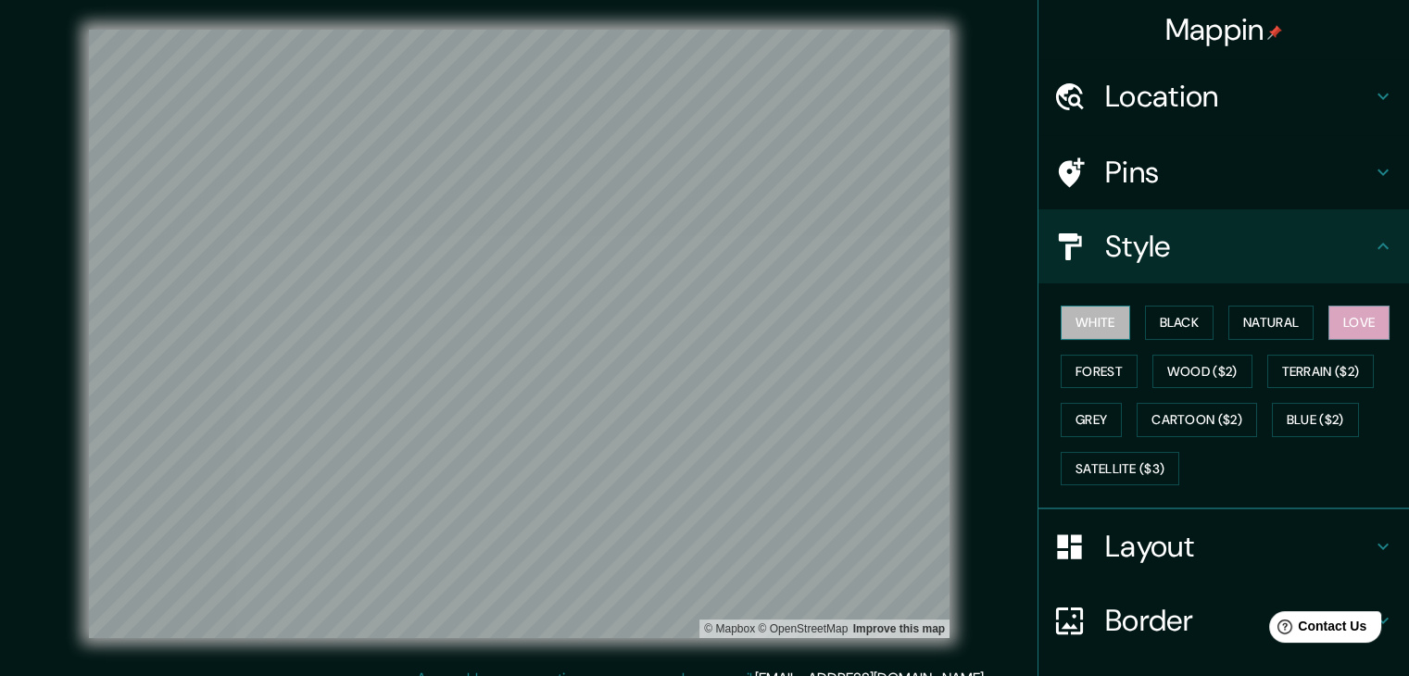
click at [1084, 322] on button "White" at bounding box center [1095, 323] width 69 height 34
click at [1267, 325] on button "Natural" at bounding box center [1271, 323] width 85 height 34
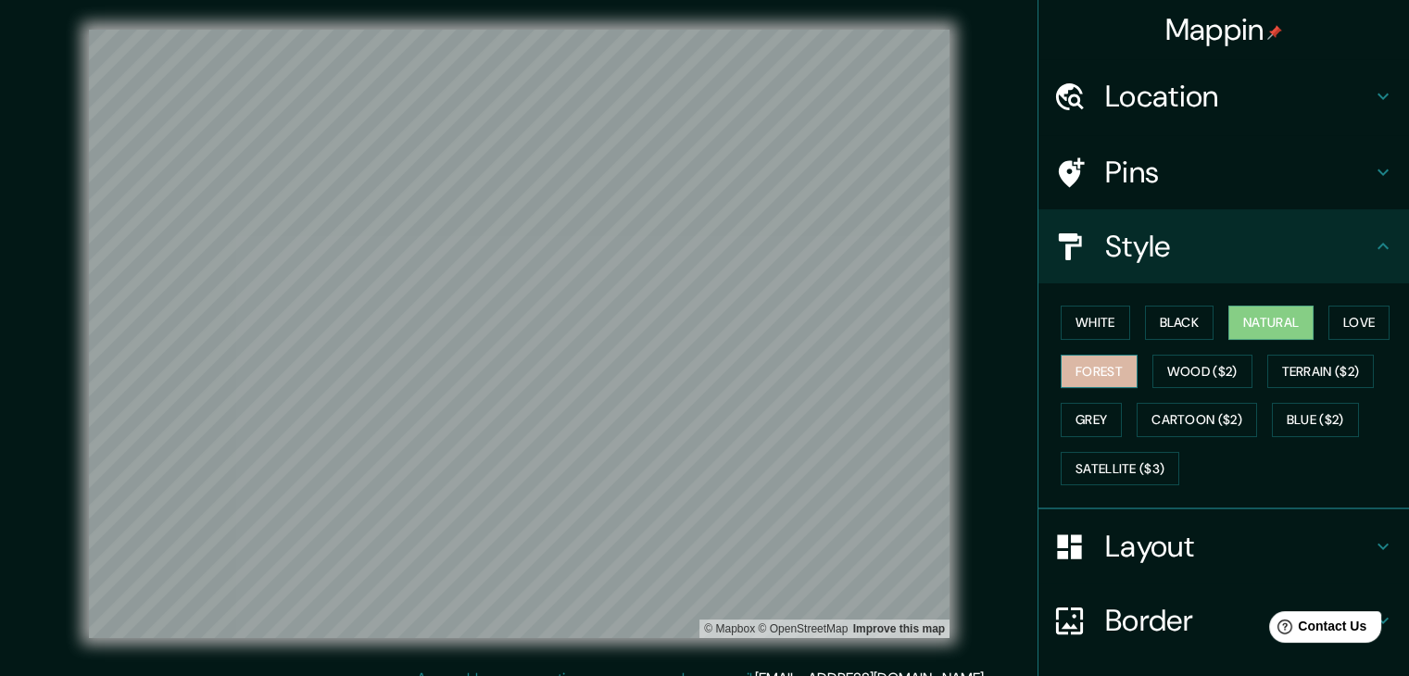
click at [1089, 364] on button "Forest" at bounding box center [1099, 372] width 77 height 34
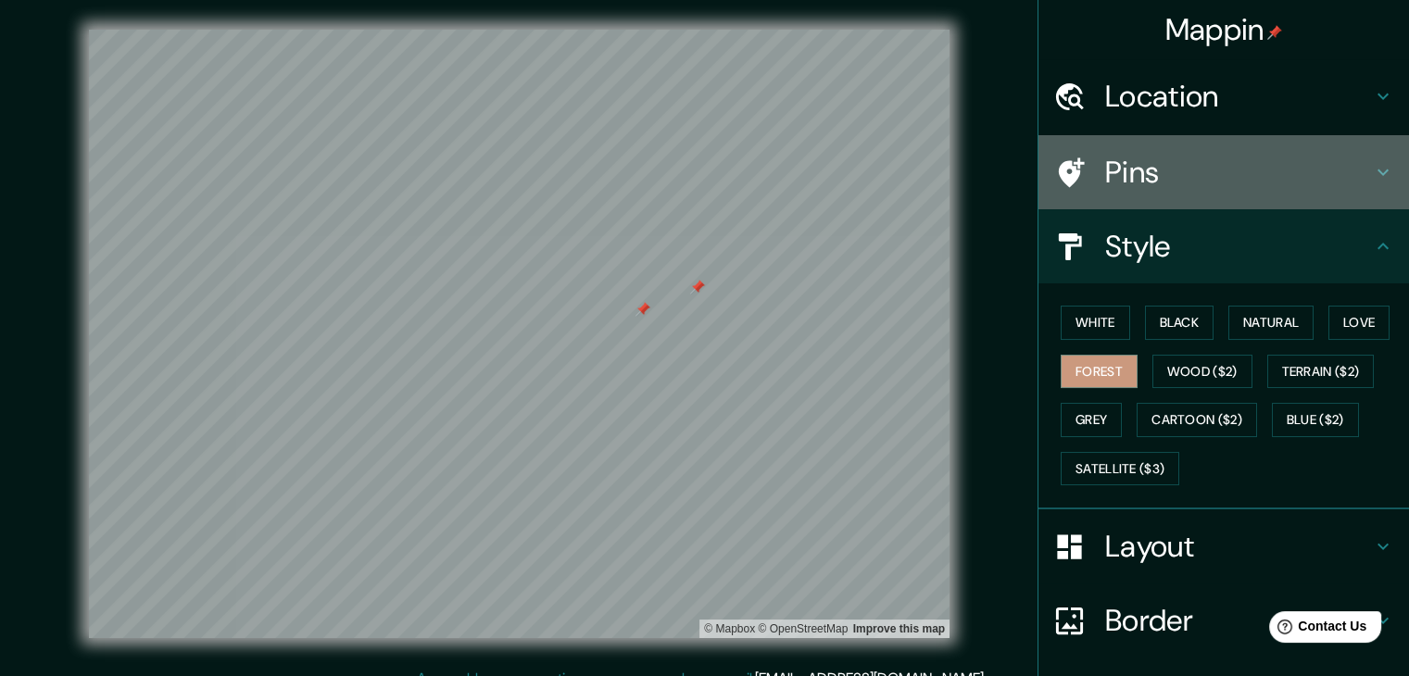
click at [1129, 159] on h4 "Pins" at bounding box center [1238, 172] width 267 height 37
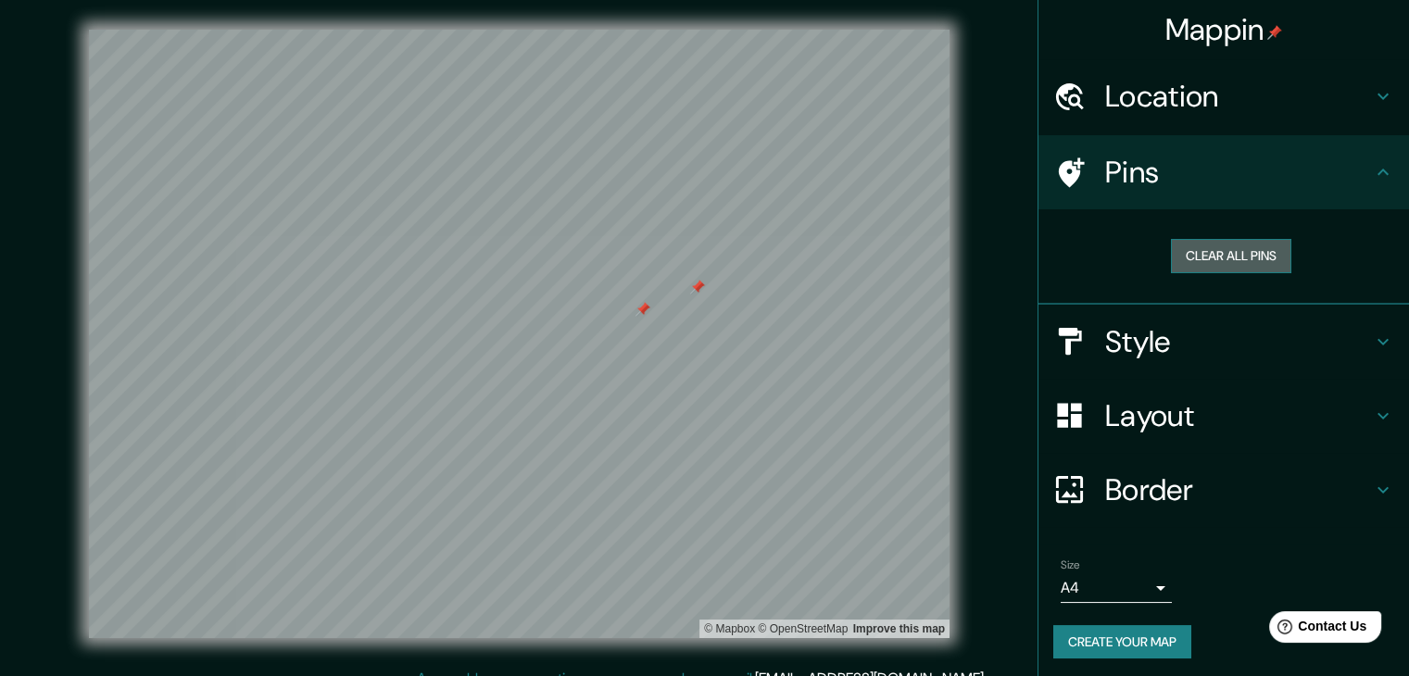
click at [1183, 258] on button "Clear all pins" at bounding box center [1231, 256] width 120 height 34
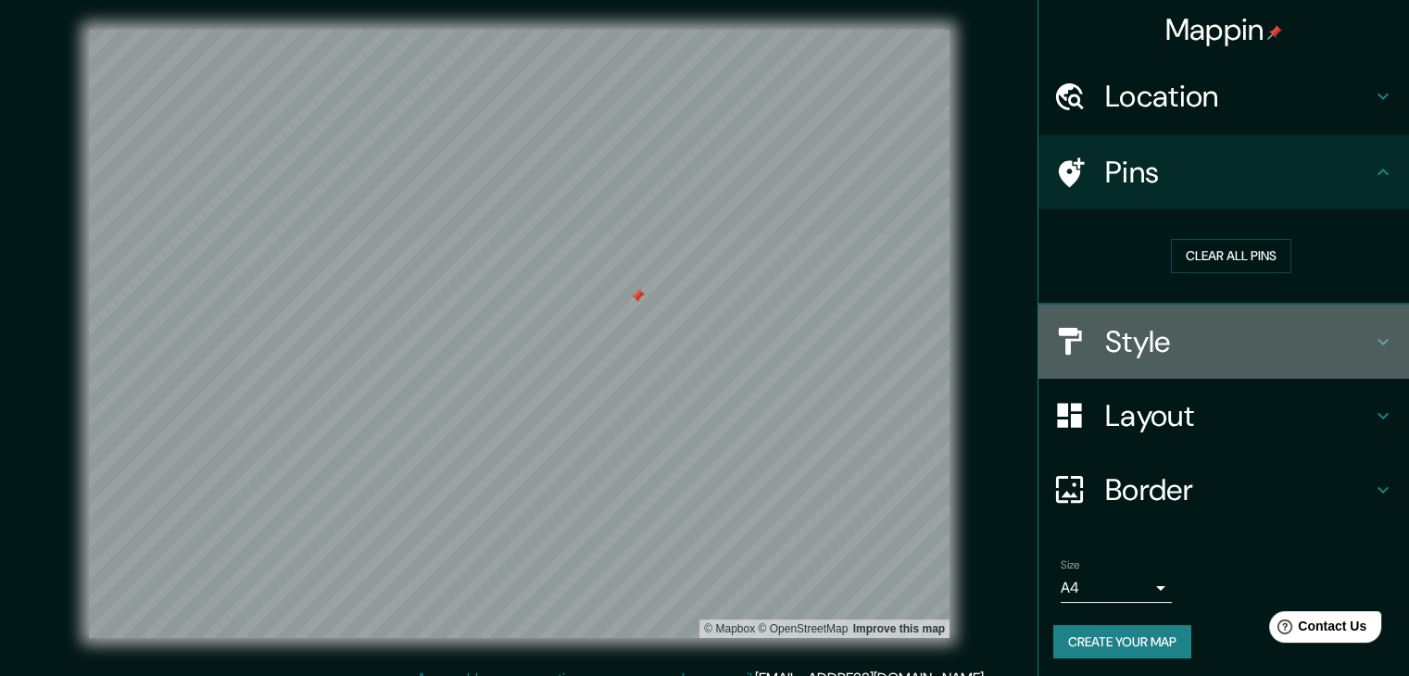
click at [1251, 344] on h4 "Style" at bounding box center [1238, 341] width 267 height 37
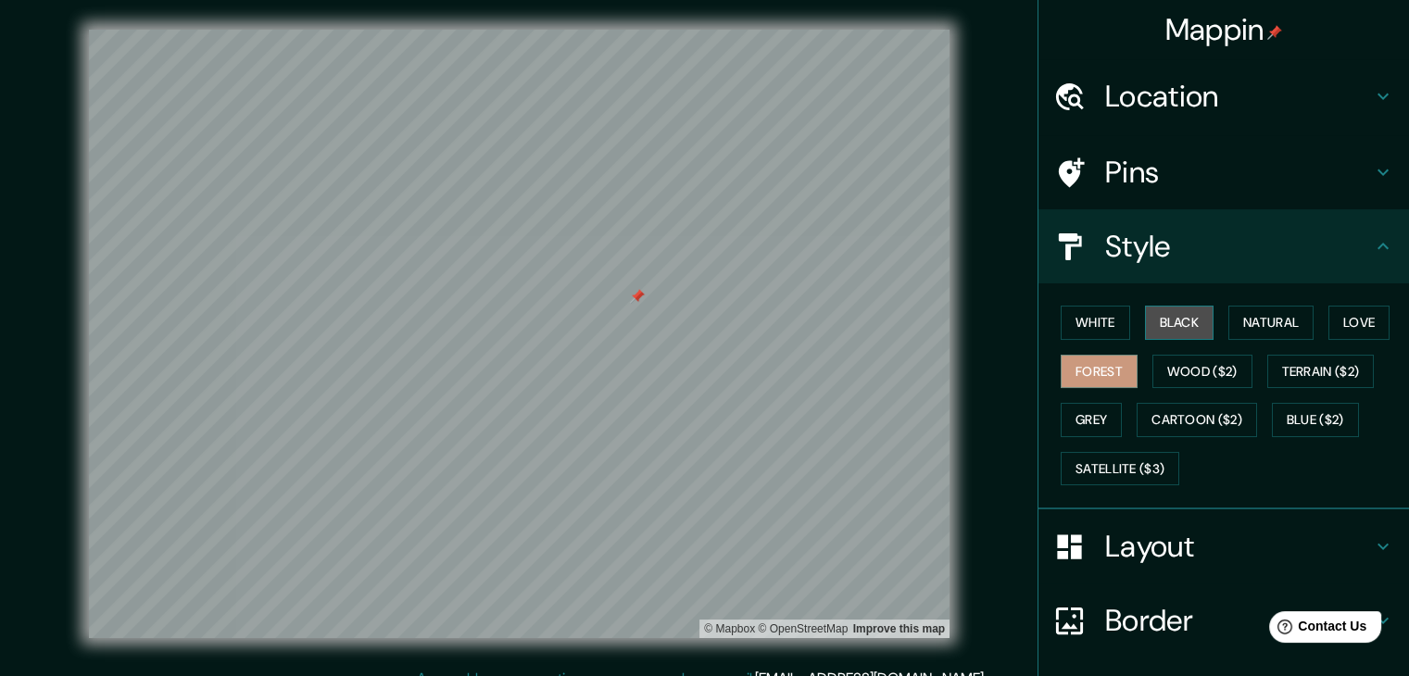
click at [1179, 313] on button "Black" at bounding box center [1179, 323] width 69 height 34
click at [1081, 324] on button "White" at bounding box center [1095, 323] width 69 height 34
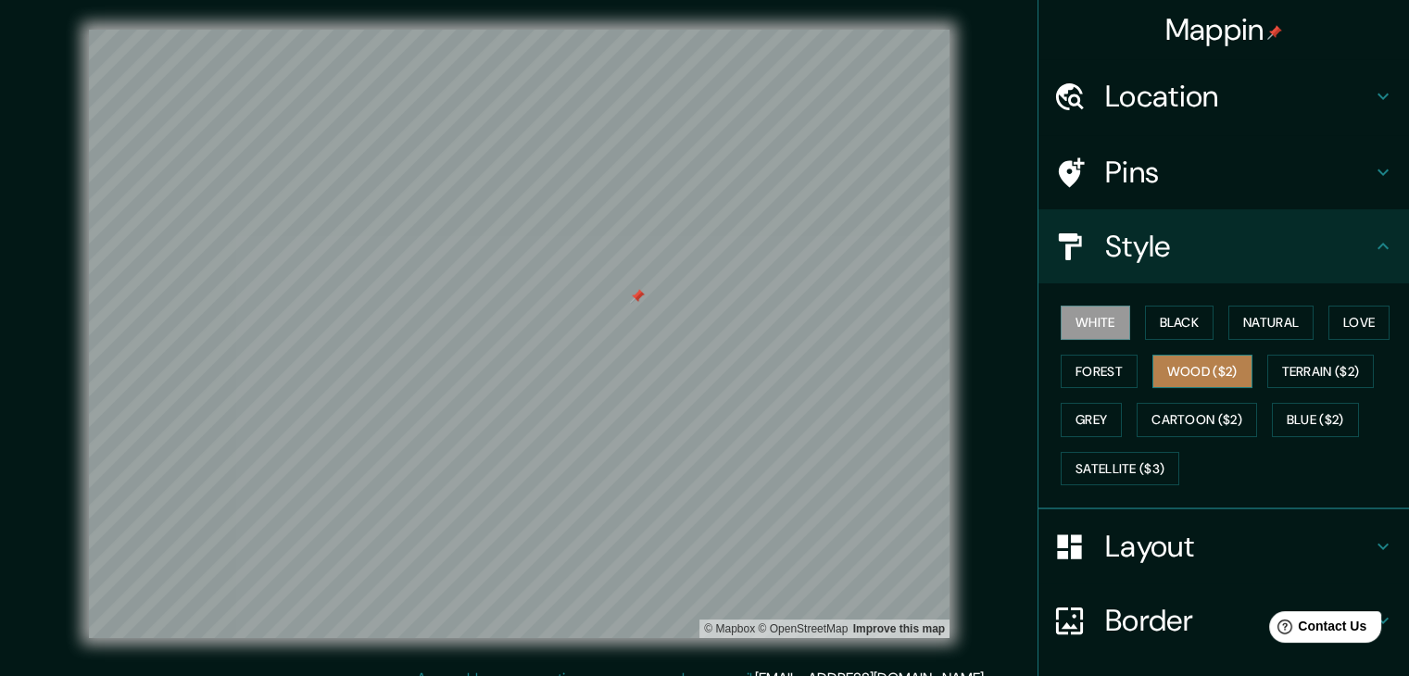
click at [1201, 372] on button "Wood ($2)" at bounding box center [1203, 372] width 100 height 34
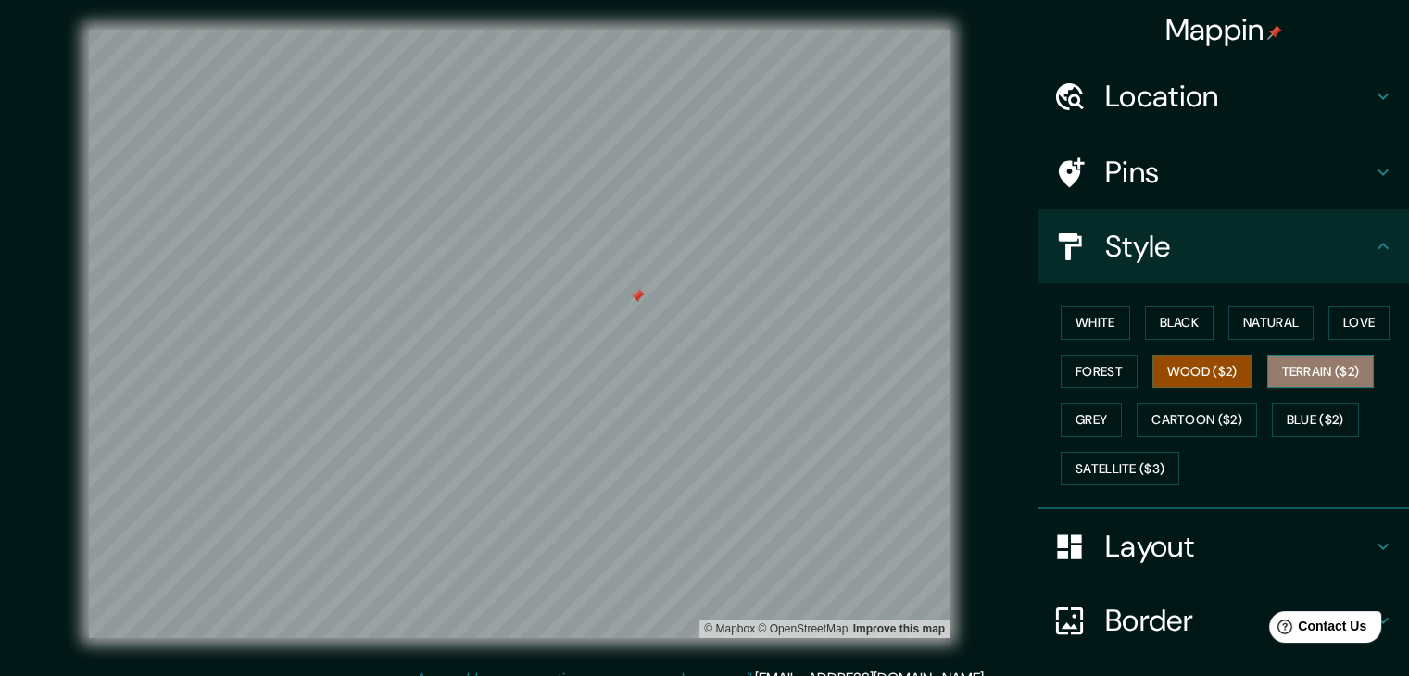
click at [1311, 361] on button "Terrain ($2)" at bounding box center [1321, 372] width 107 height 34
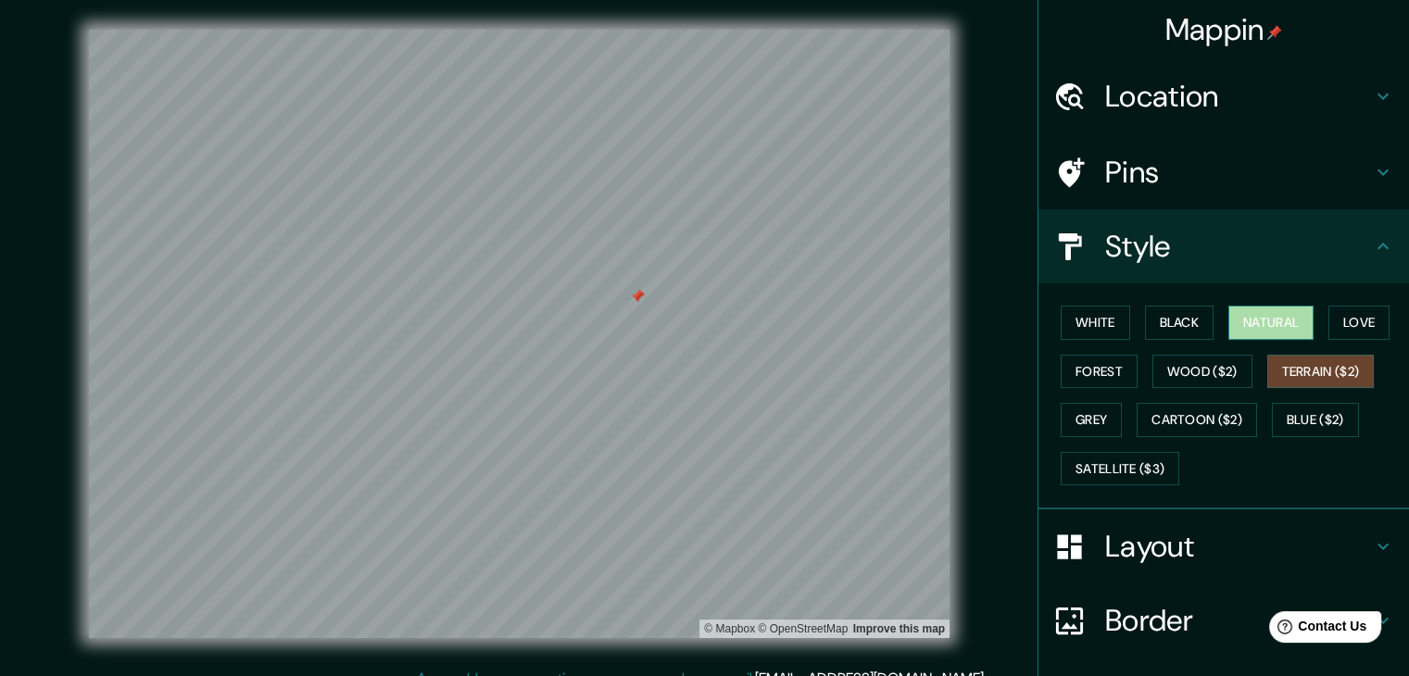
click at [1268, 319] on button "Natural" at bounding box center [1271, 323] width 85 height 34
click at [1329, 319] on button "Love" at bounding box center [1359, 323] width 61 height 34
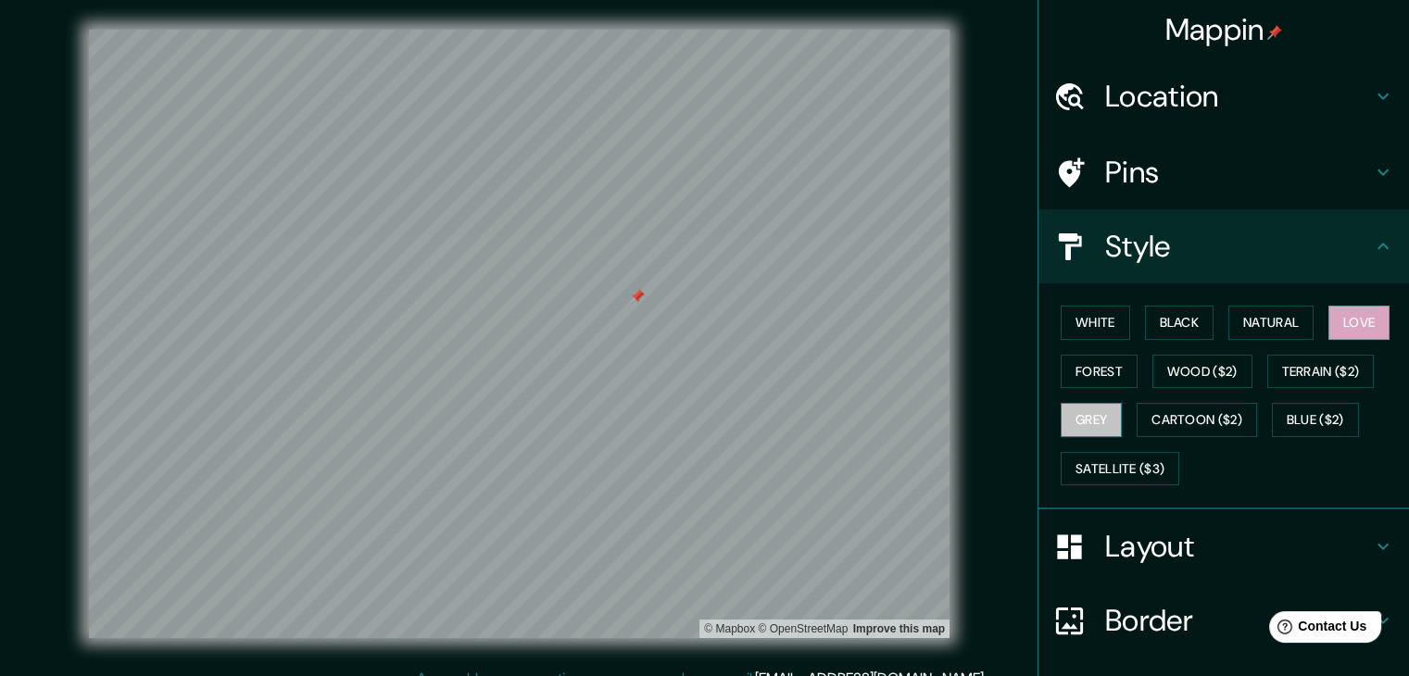
click at [1081, 418] on button "Grey" at bounding box center [1091, 420] width 61 height 34
click at [1095, 366] on button "Forest" at bounding box center [1099, 372] width 77 height 34
click at [1070, 416] on button "Grey" at bounding box center [1091, 420] width 61 height 34
click at [1331, 418] on button "Blue ($2)" at bounding box center [1315, 420] width 87 height 34
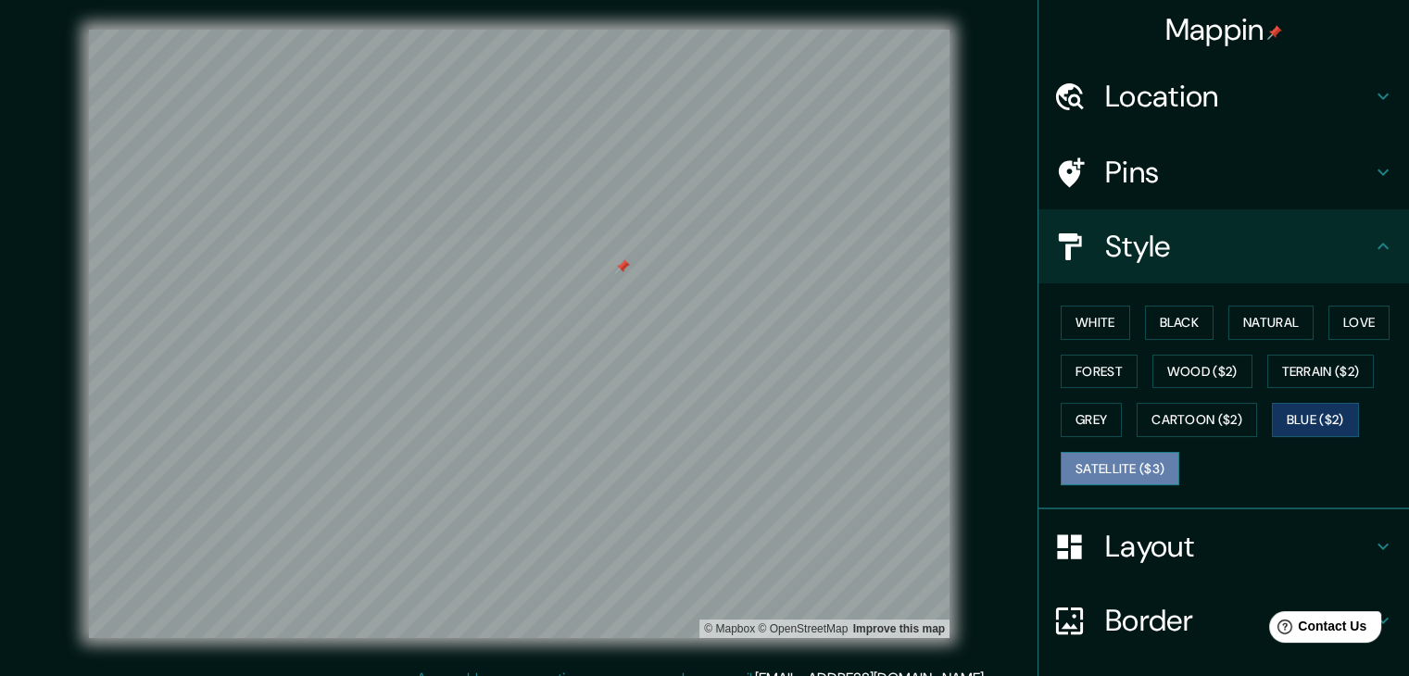
click at [1094, 483] on button "Satellite ($3)" at bounding box center [1120, 469] width 119 height 34
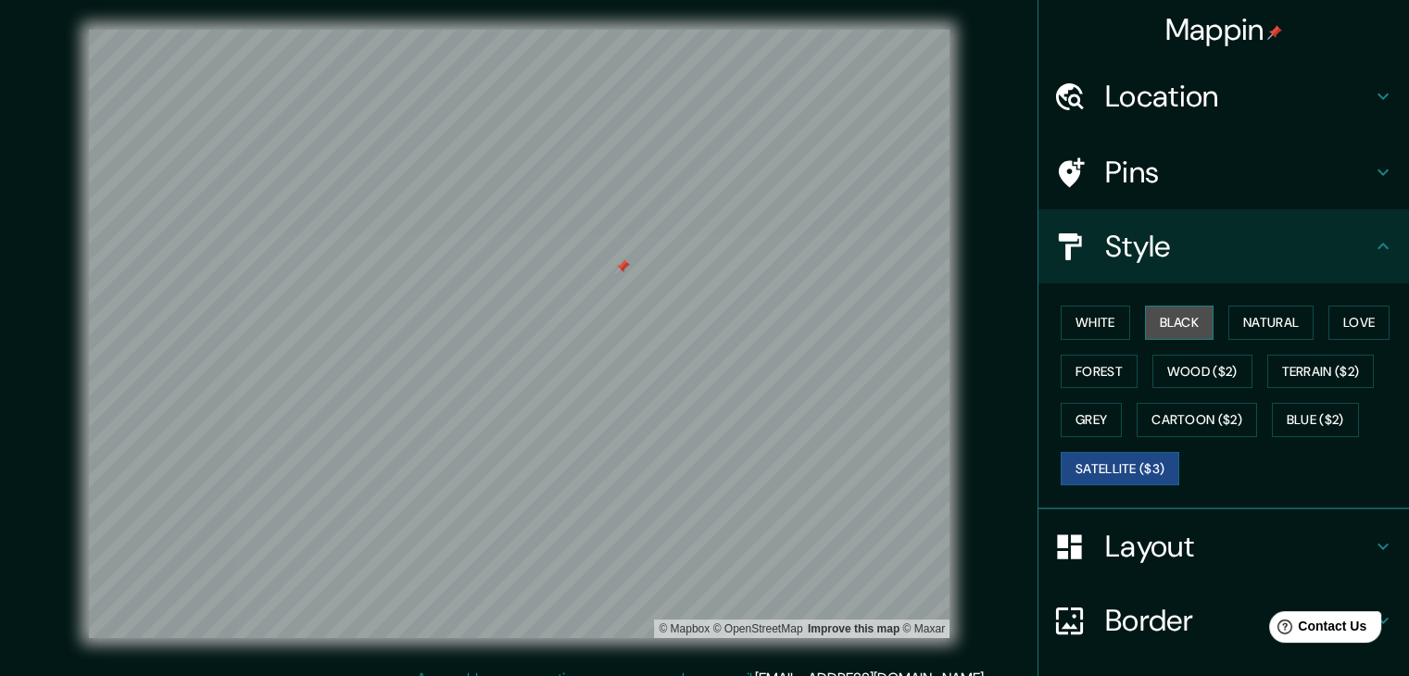
click at [1164, 314] on button "Black" at bounding box center [1179, 323] width 69 height 34
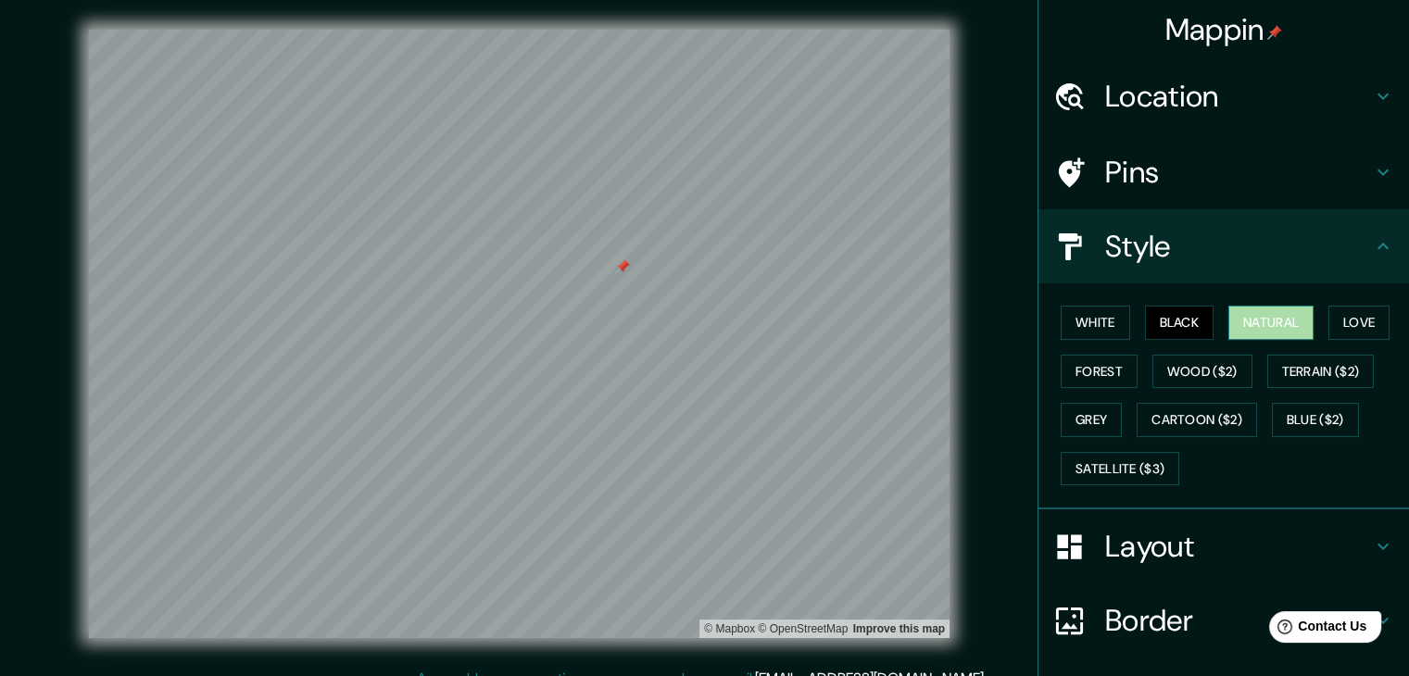
click at [1229, 320] on button "Natural" at bounding box center [1271, 323] width 85 height 34
click at [1312, 320] on div "White Black Natural Love Forest Wood ($2) Terrain ($2) Grey Cartoon ($2) Blue (…" at bounding box center [1232, 395] width 356 height 195
click at [1082, 330] on button "White" at bounding box center [1095, 323] width 69 height 34
click at [1149, 326] on button "Black" at bounding box center [1179, 323] width 69 height 34
click at [1089, 370] on button "Forest" at bounding box center [1099, 372] width 77 height 34
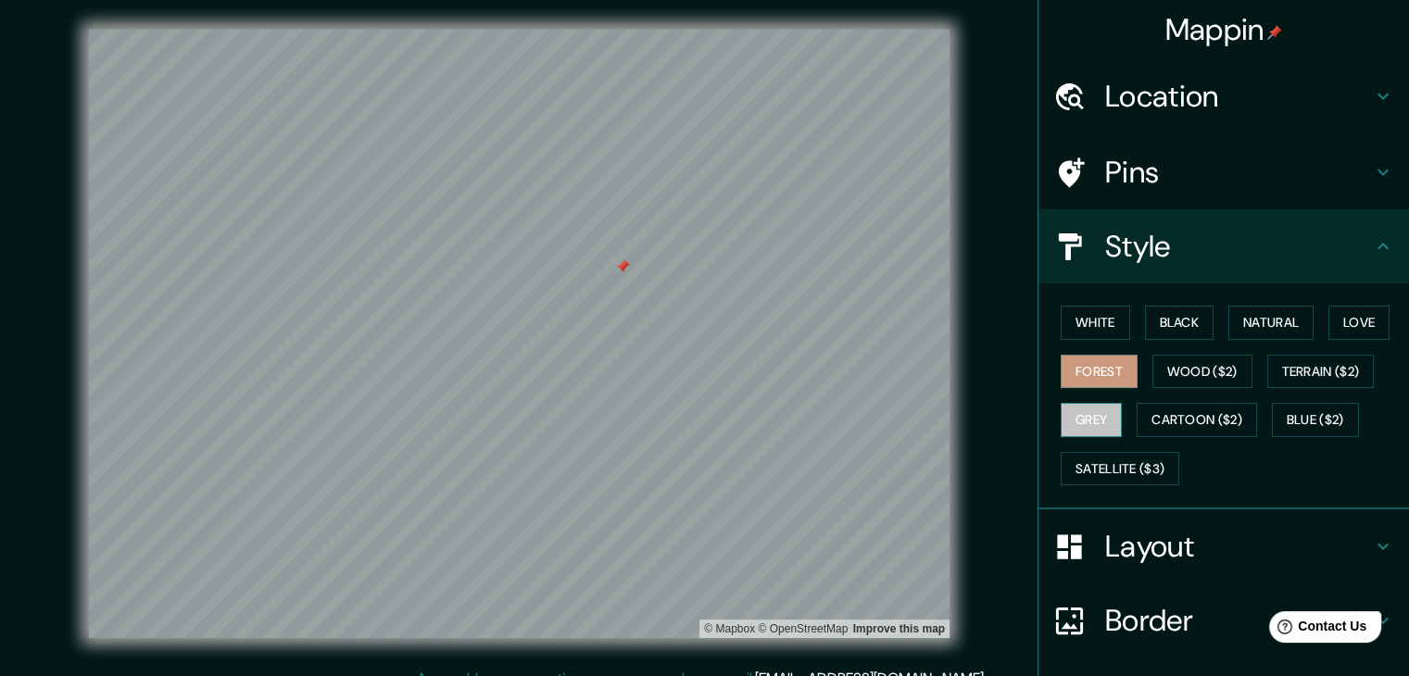
click at [1086, 419] on button "Grey" at bounding box center [1091, 420] width 61 height 34
